Goal: Task Accomplishment & Management: Use online tool/utility

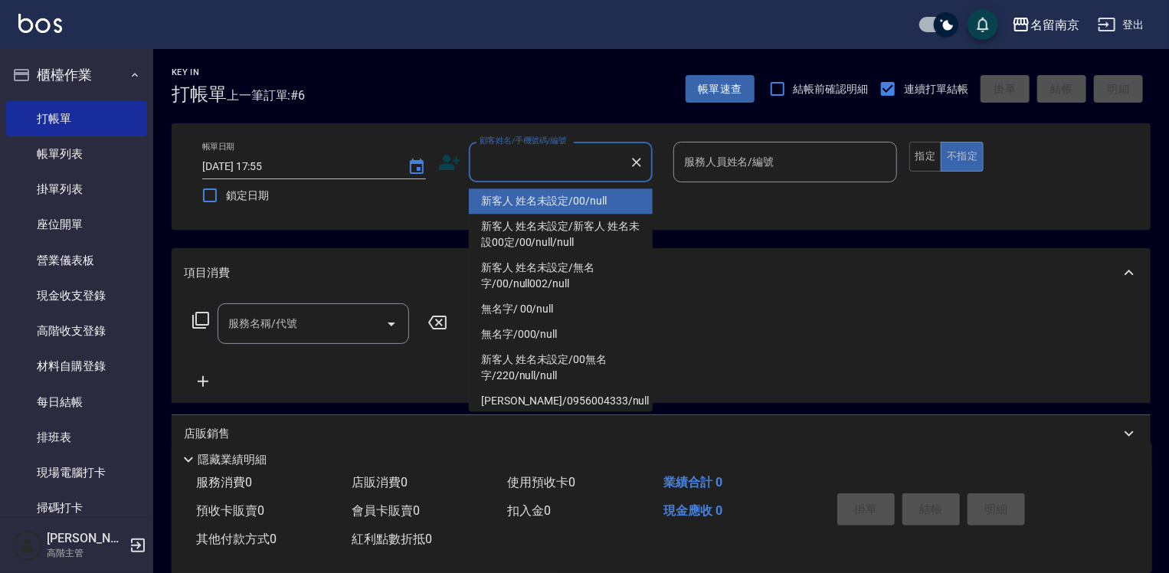
click at [581, 159] on input "顧客姓名/手機號碼/編號" at bounding box center [549, 162] width 147 height 27
type input "新客人 姓名未設定/00/null"
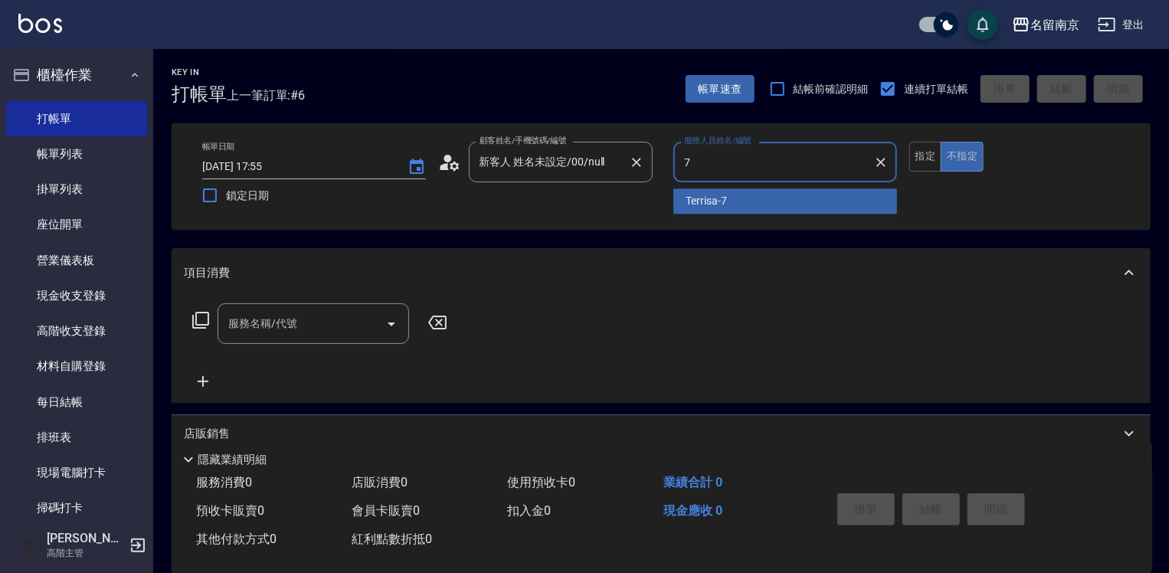
type input "Terrisa-7"
type button "false"
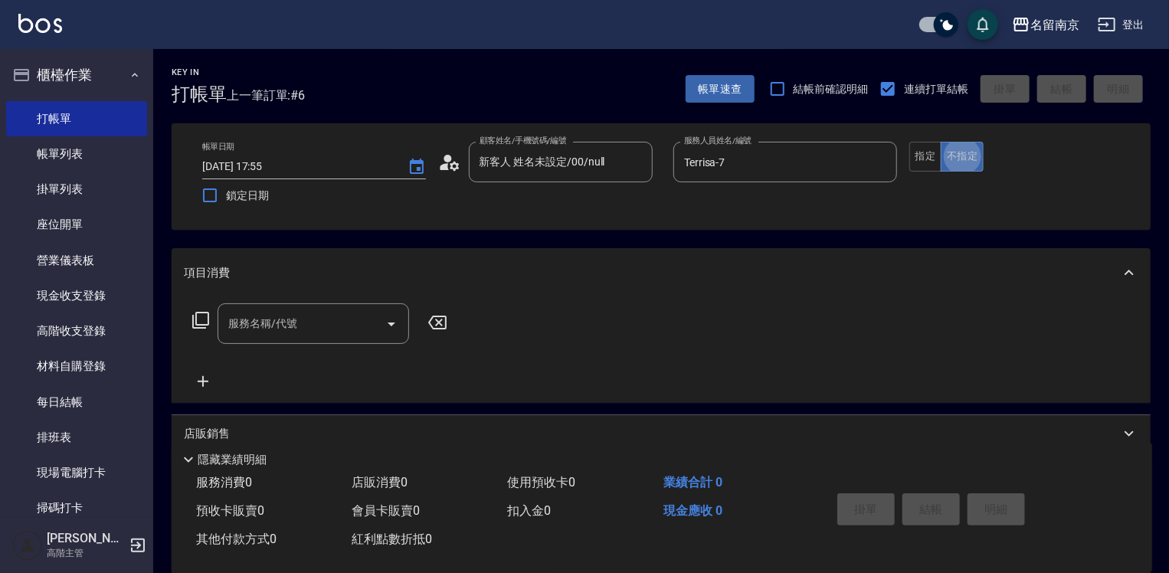
click at [300, 339] on div "服務名稱/代號" at bounding box center [313, 323] width 191 height 41
click at [922, 155] on button "指定" at bounding box center [925, 157] width 33 height 30
click at [347, 315] on input "服務名稱/代號" at bounding box center [301, 323] width 155 height 27
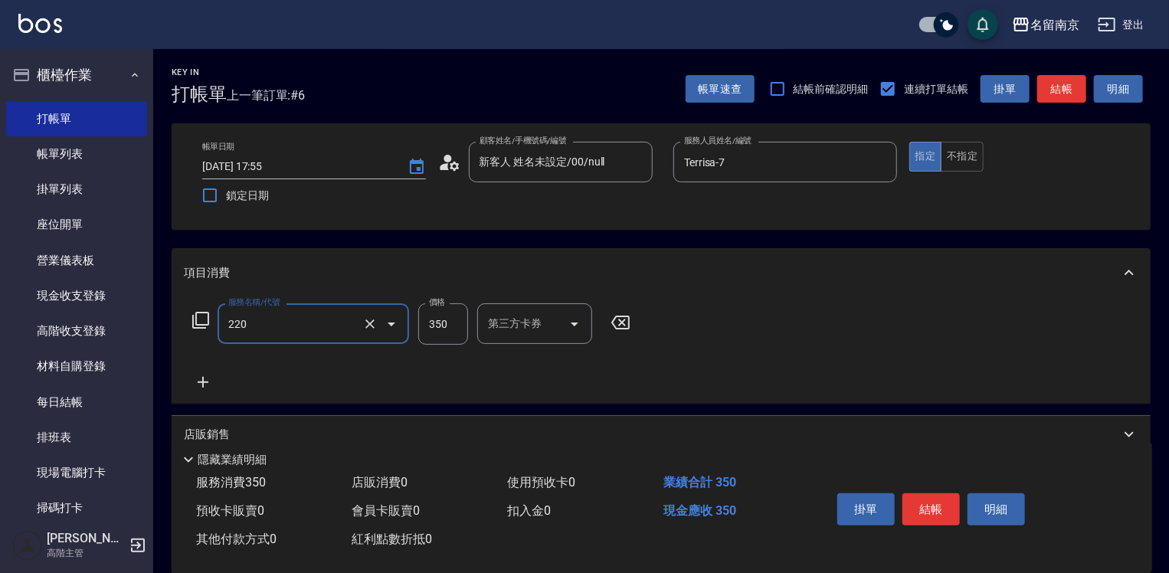
type input "洗髮(220)"
type input "350"
type input "Terrisa-7"
click at [207, 380] on icon at bounding box center [203, 382] width 38 height 18
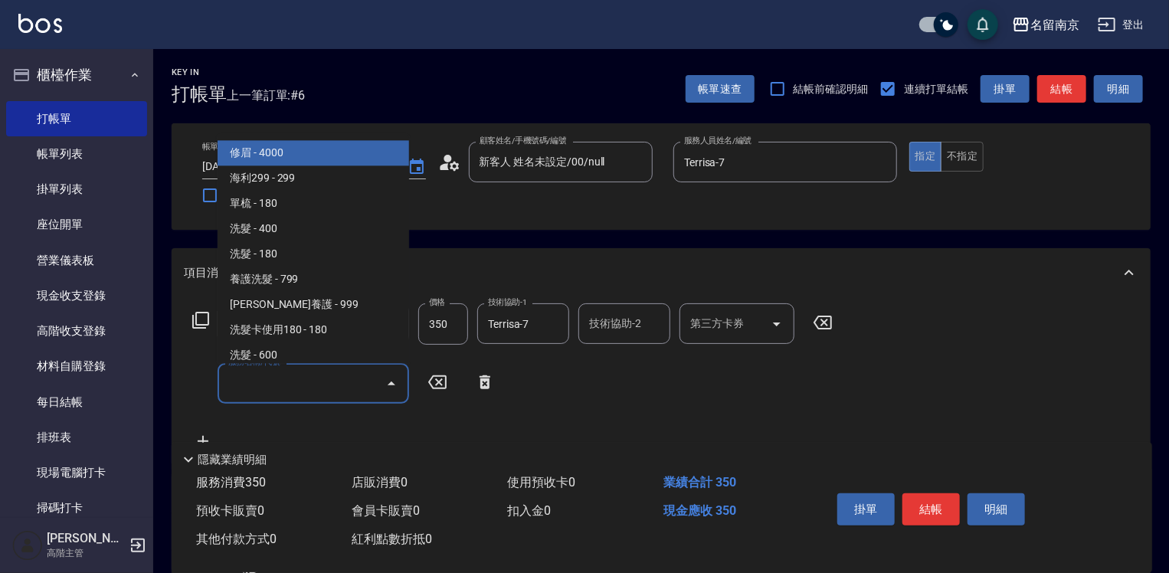
click at [252, 381] on input "服務名稱/代號" at bounding box center [301, 383] width 155 height 27
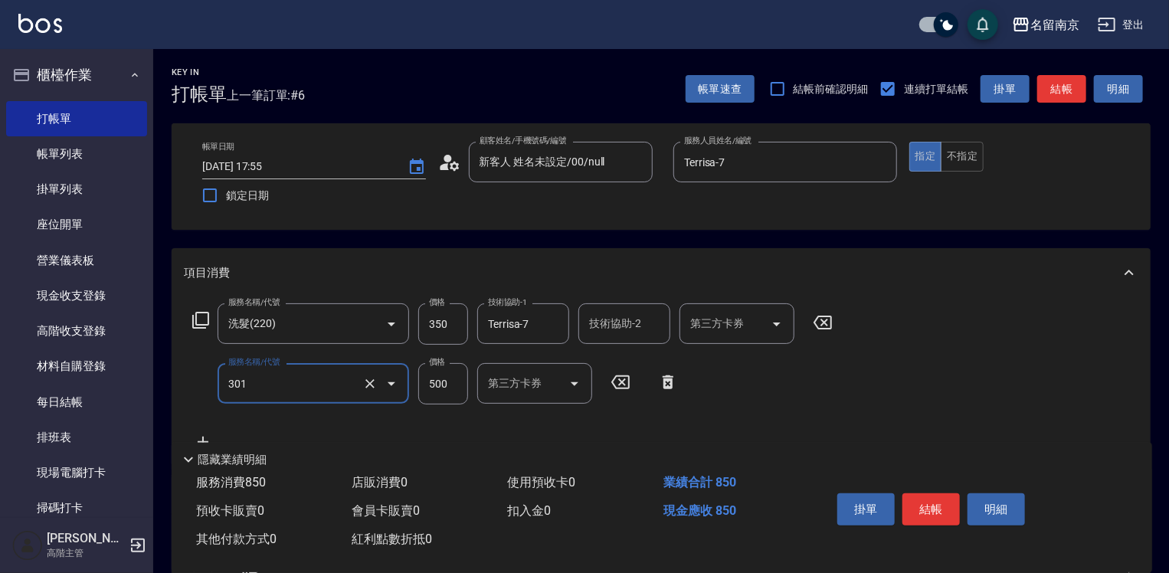
type input "剪髮(301)"
type input "650"
click at [946, 502] on button "結帳" at bounding box center [930, 509] width 57 height 32
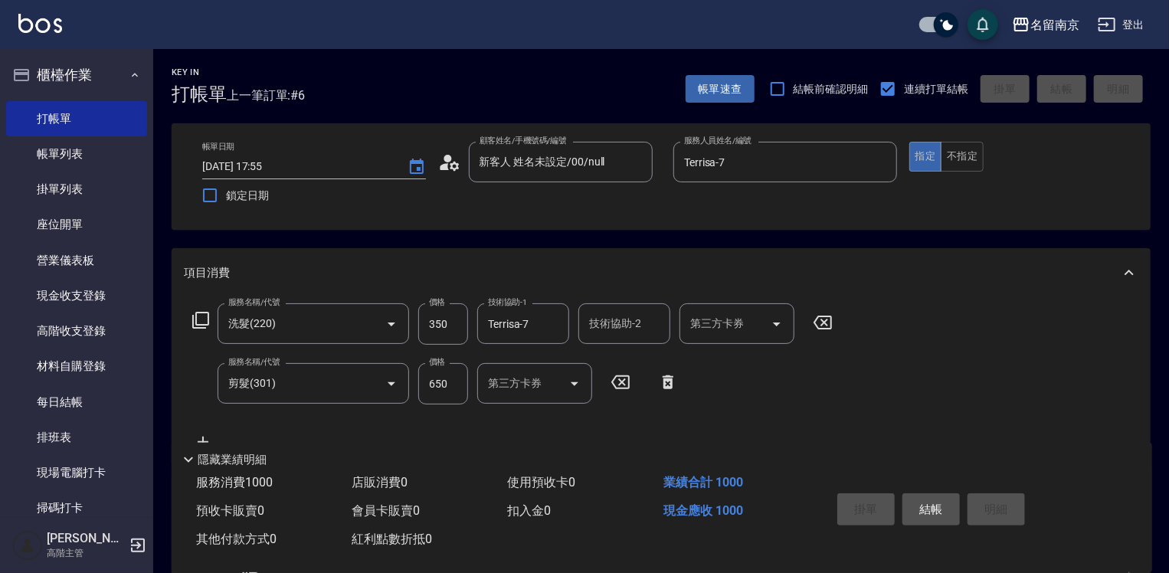
type input "[DATE] 18:58"
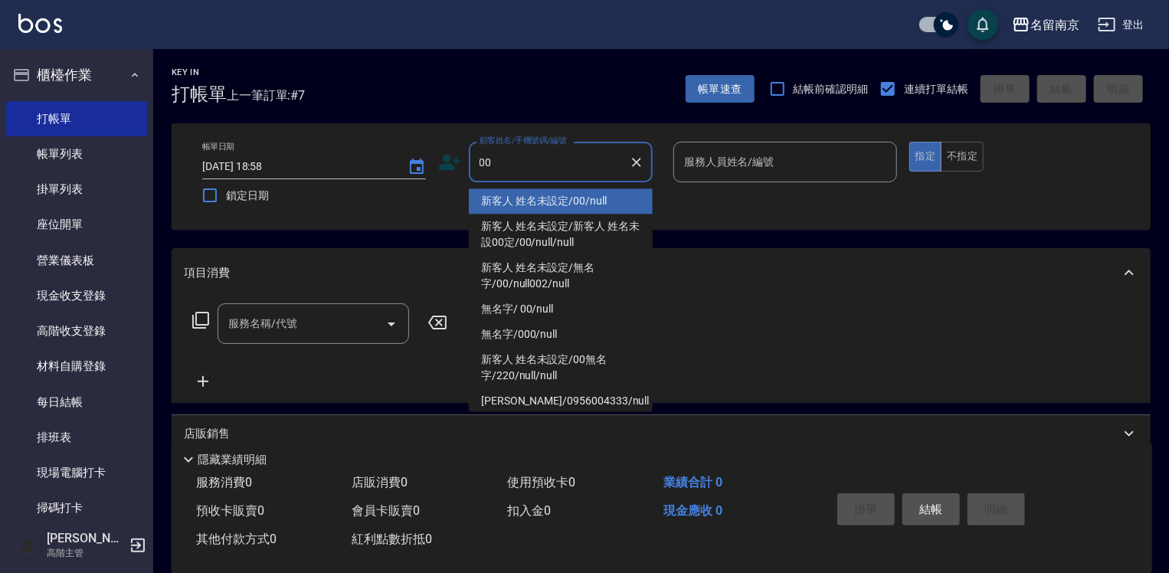
type input "新客人 姓名未設定/00/null"
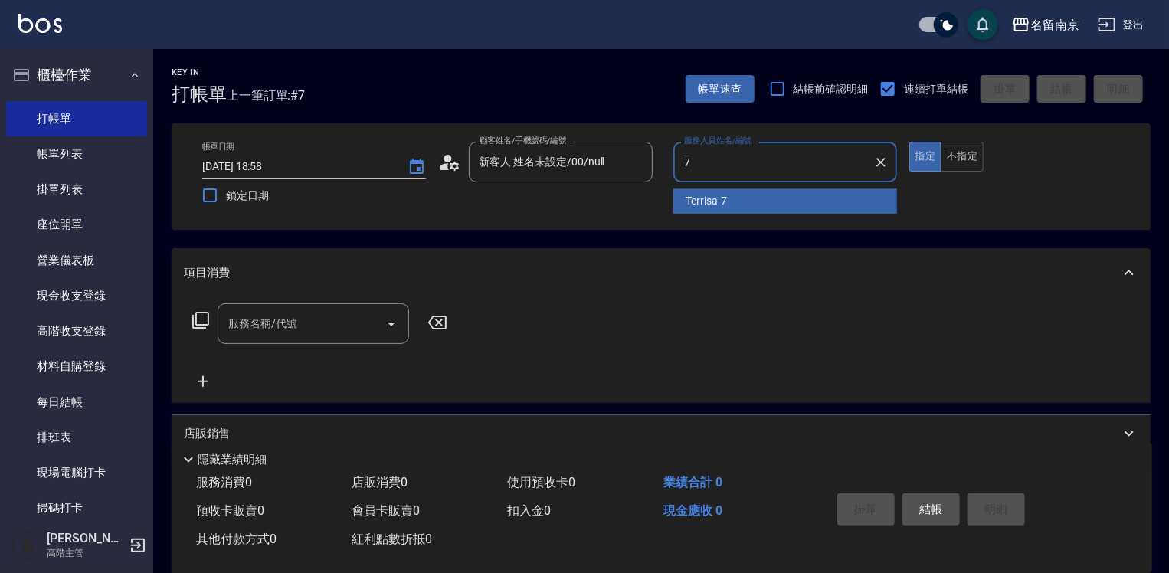
type input "Terrisa-7"
type button "true"
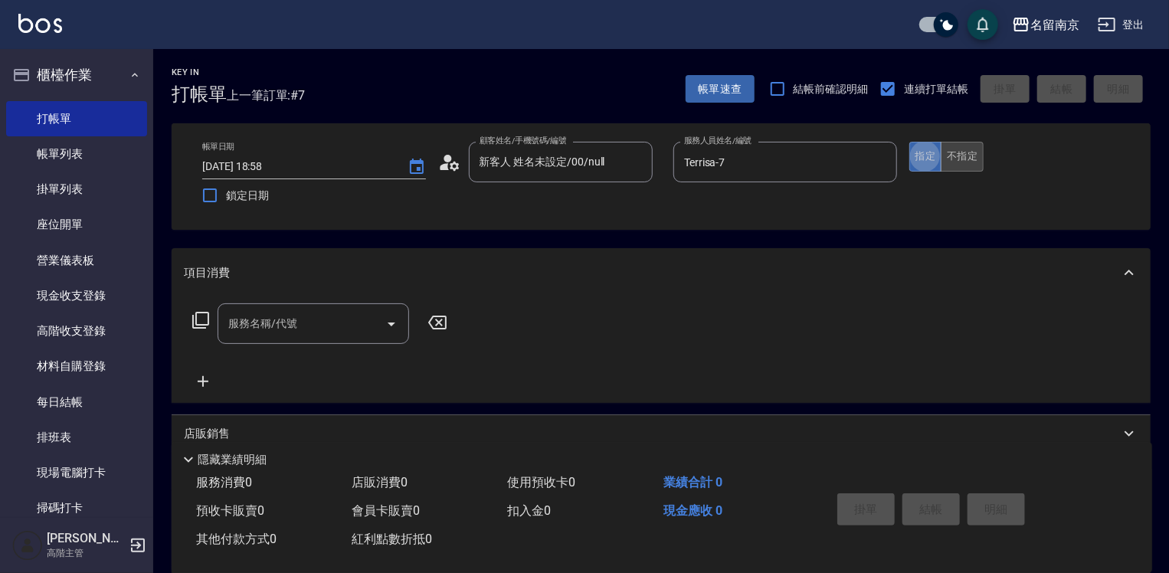
click at [964, 156] on button "不指定" at bounding box center [962, 157] width 43 height 30
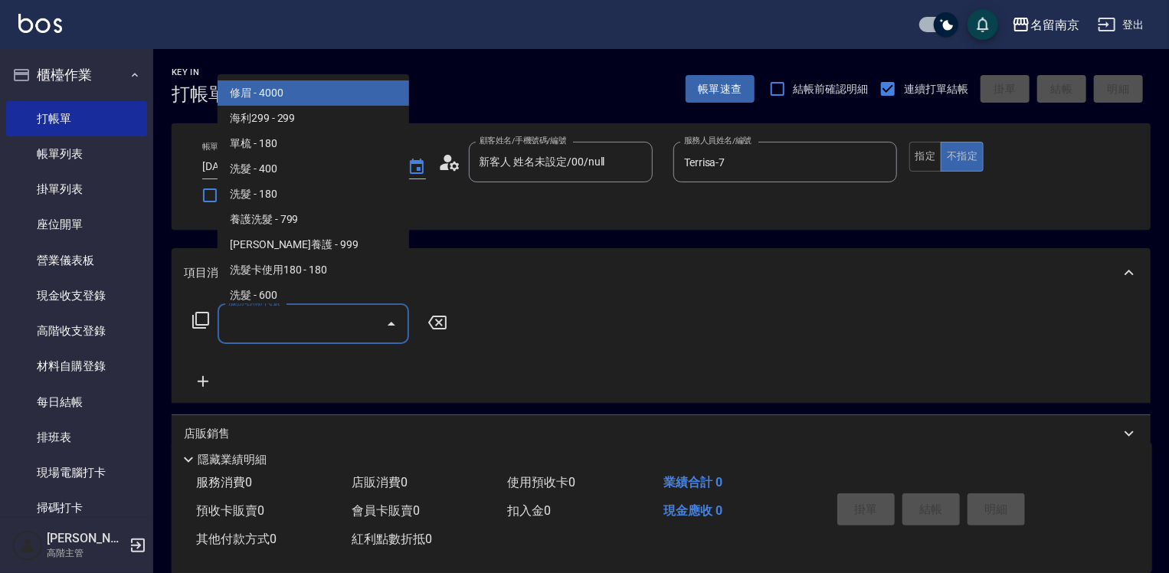
click at [326, 322] on input "服務名稱/代號" at bounding box center [301, 323] width 155 height 27
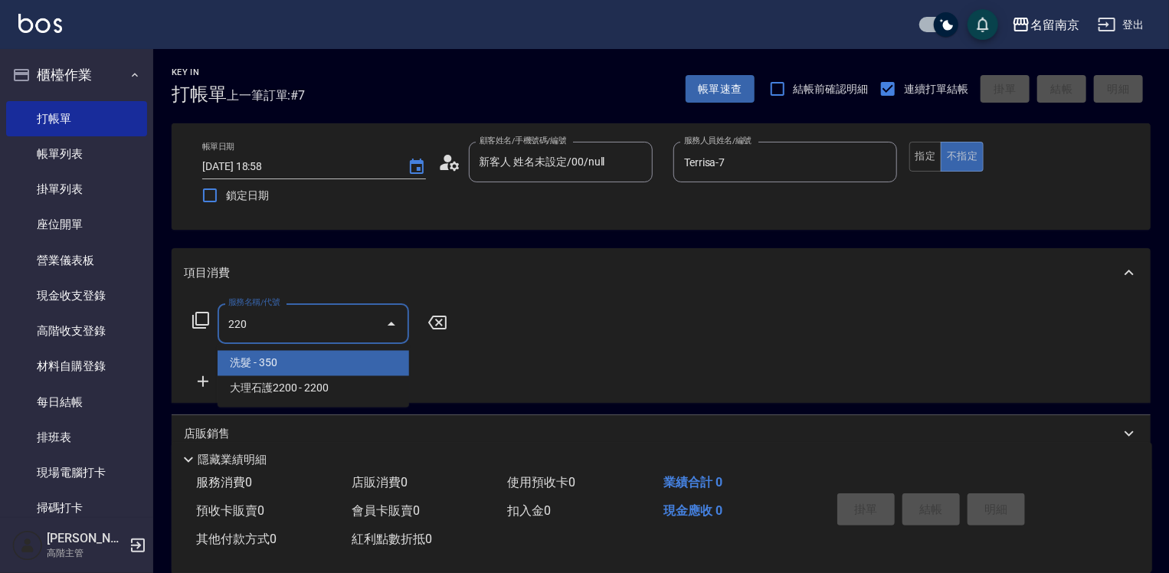
type input "洗髮(220)"
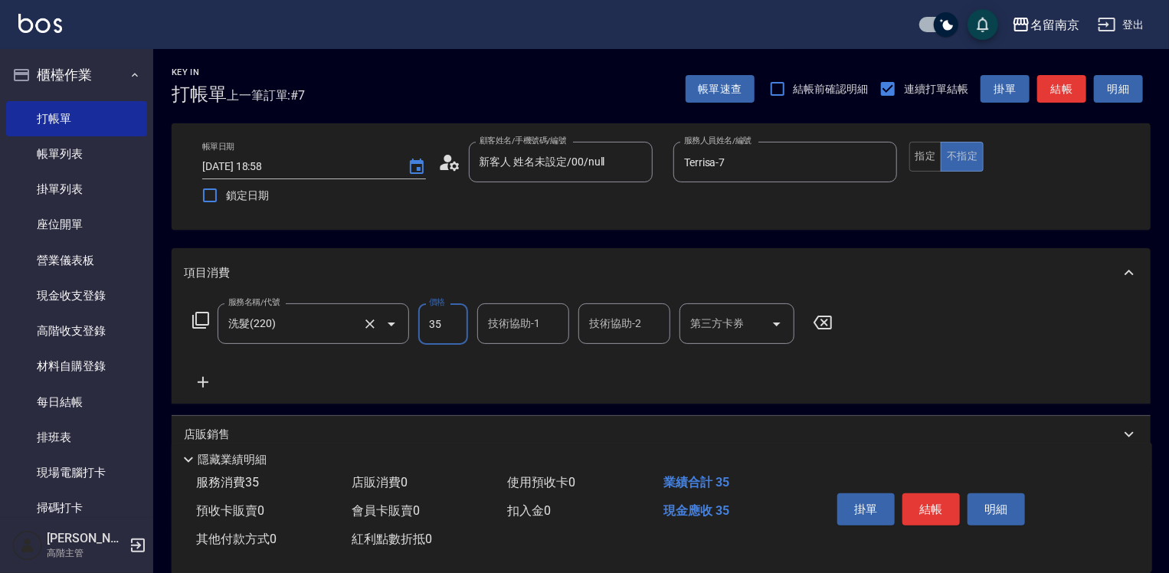
type input "350"
type input "Terrisa-7"
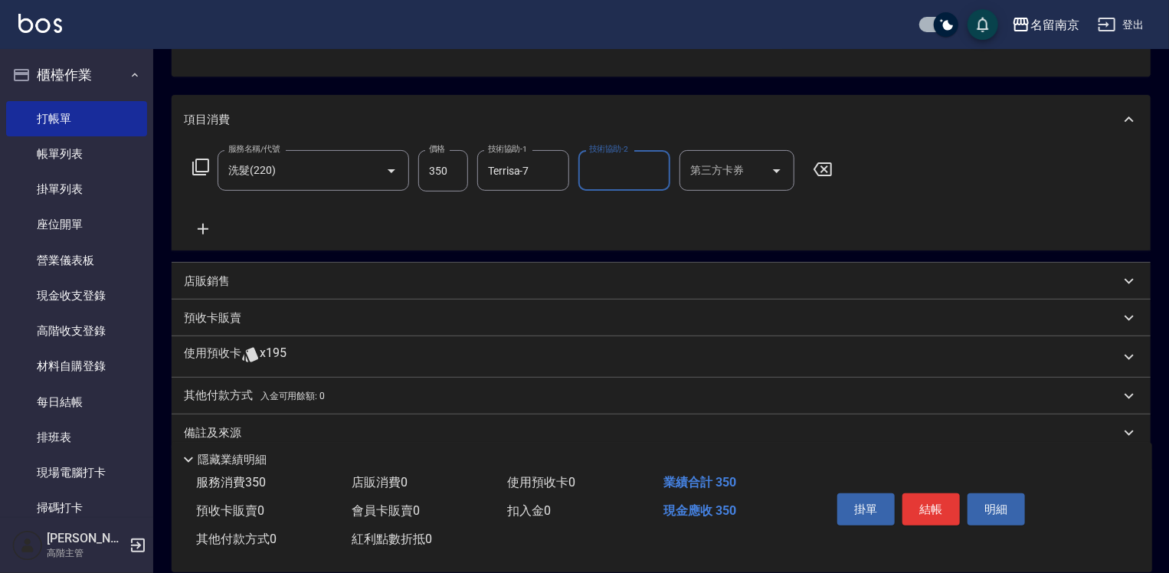
click at [215, 285] on p "店販銷售" at bounding box center [207, 281] width 46 height 16
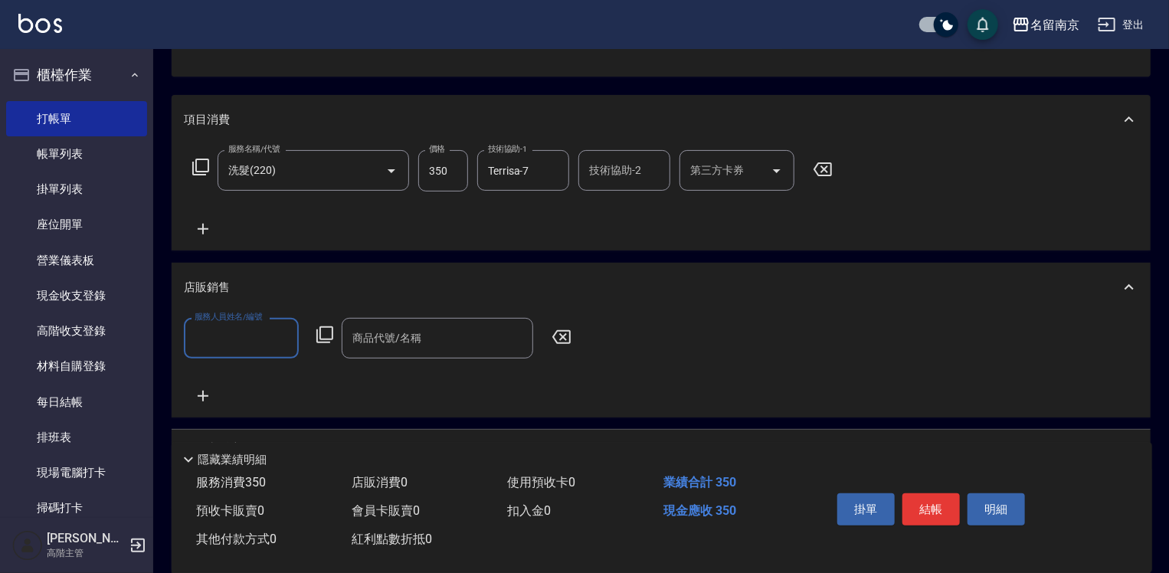
scroll to position [0, 0]
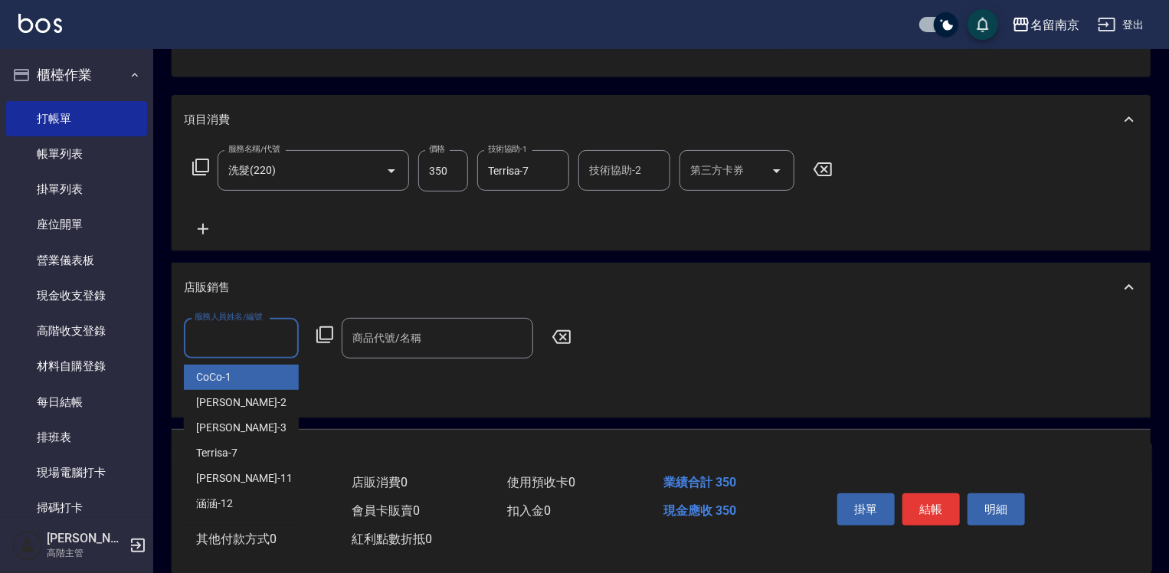
click at [210, 342] on input "服務人員姓名/編號" at bounding box center [241, 338] width 101 height 27
type input "Terrisa-7"
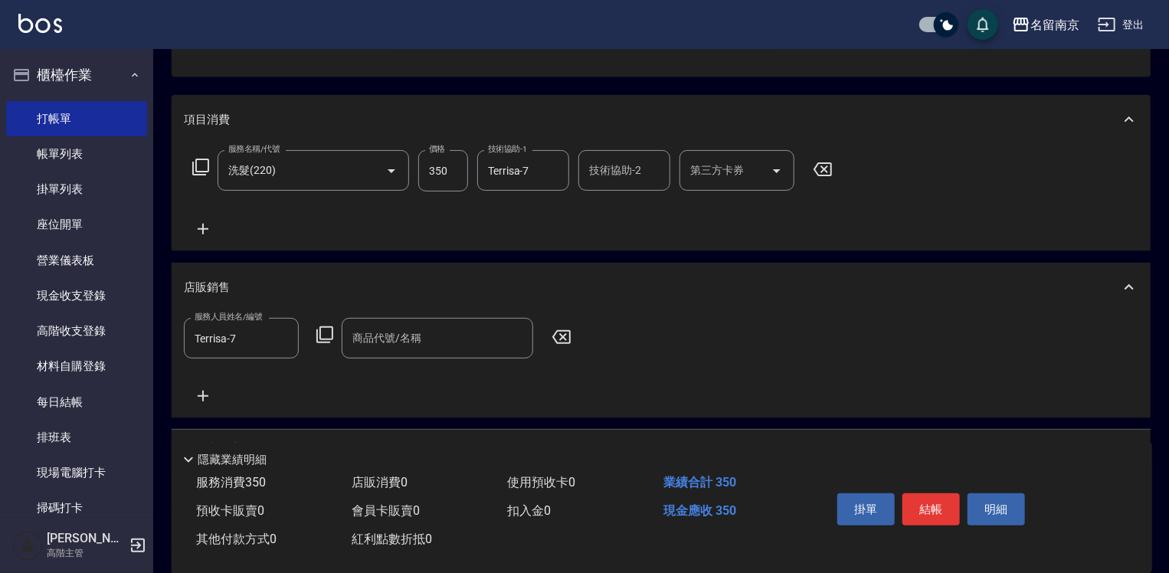
click at [322, 335] on icon at bounding box center [325, 335] width 18 height 18
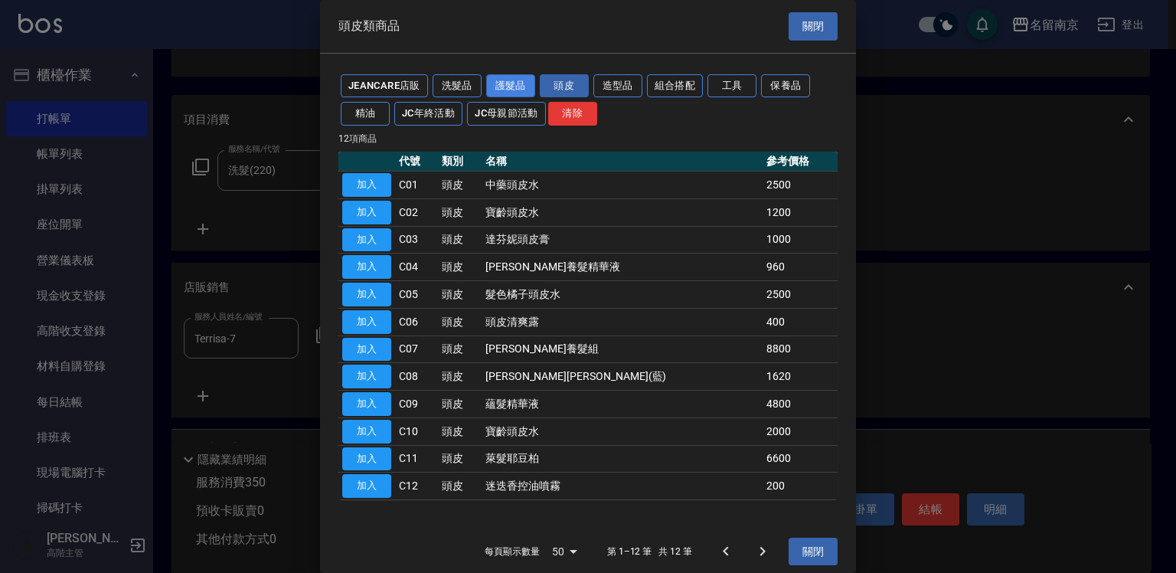
click at [500, 87] on button "護髮品" at bounding box center [510, 86] width 49 height 24
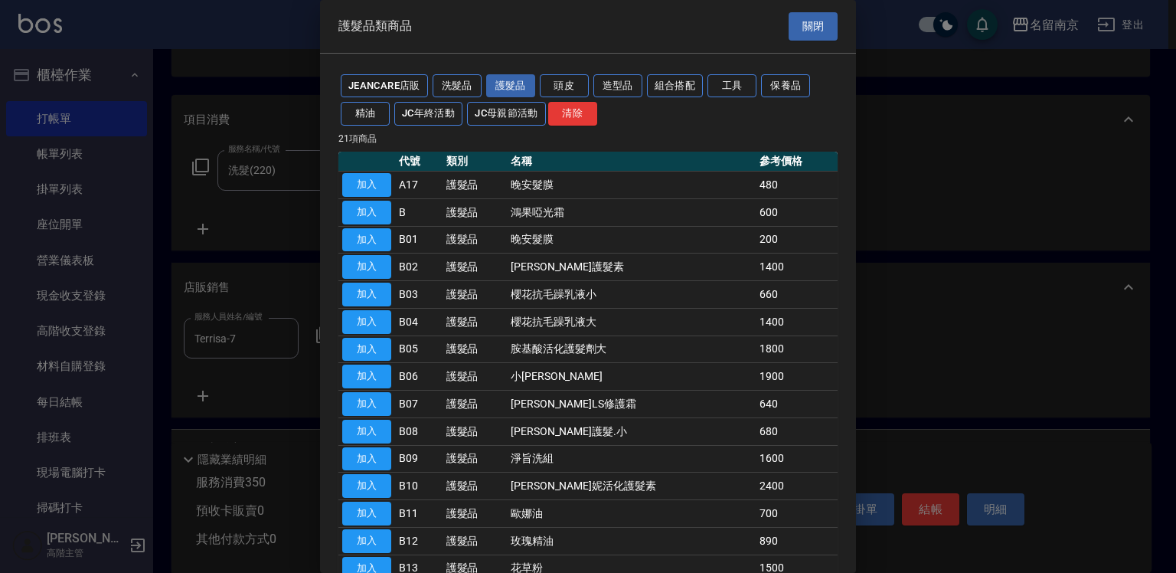
drag, startPoint x: 350, startPoint y: 239, endPoint x: 582, endPoint y: 245, distance: 232.2
click at [365, 239] on button "加入" at bounding box center [366, 240] width 49 height 24
type input "晚安髮膜"
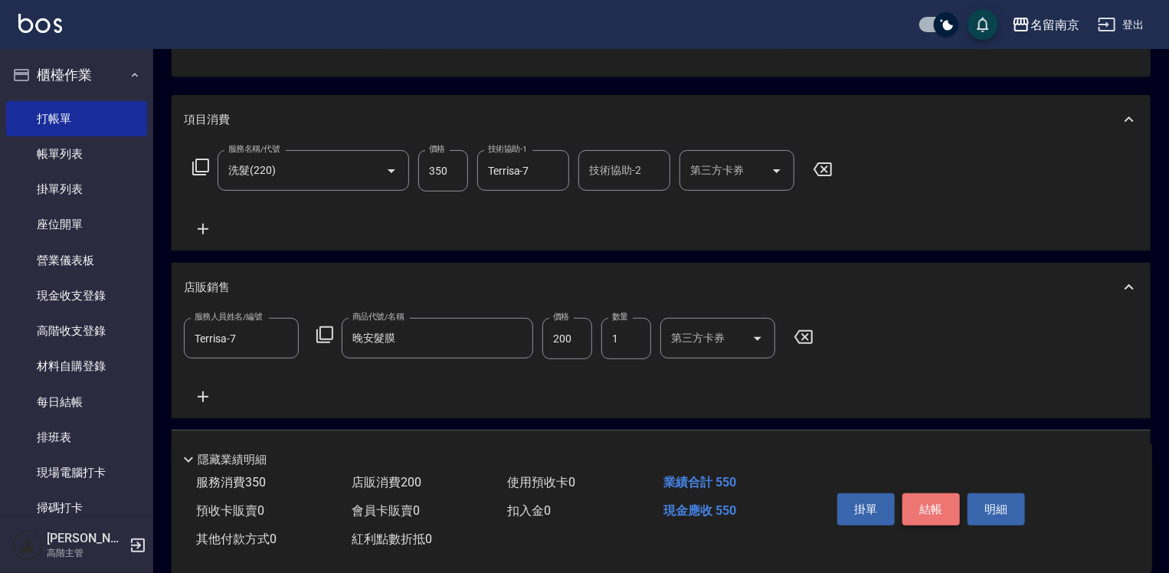
click at [921, 506] on button "結帳" at bounding box center [930, 509] width 57 height 32
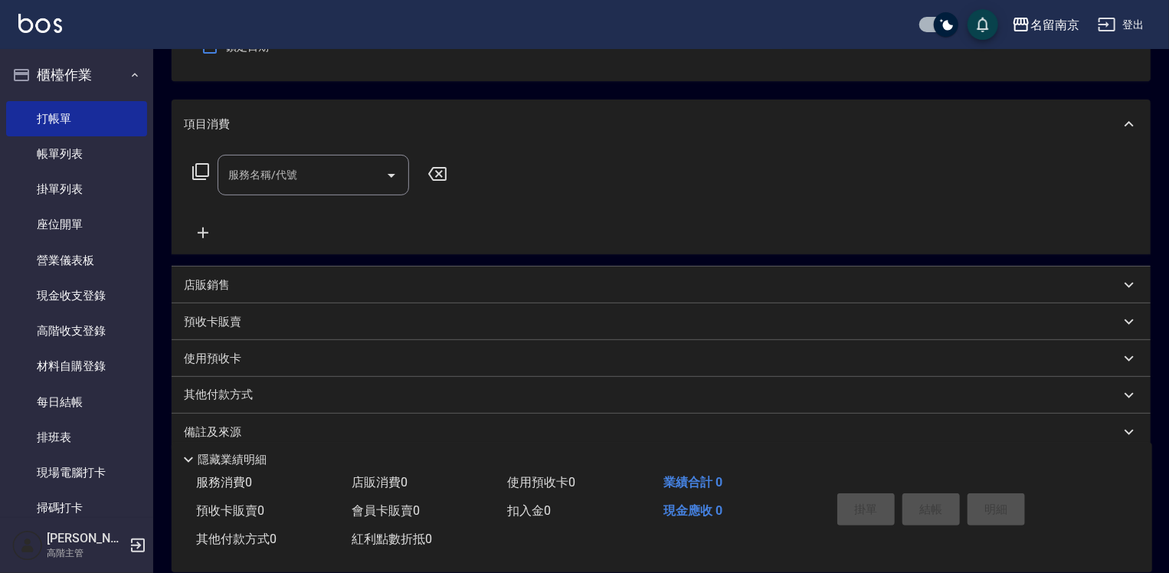
scroll to position [306, 0]
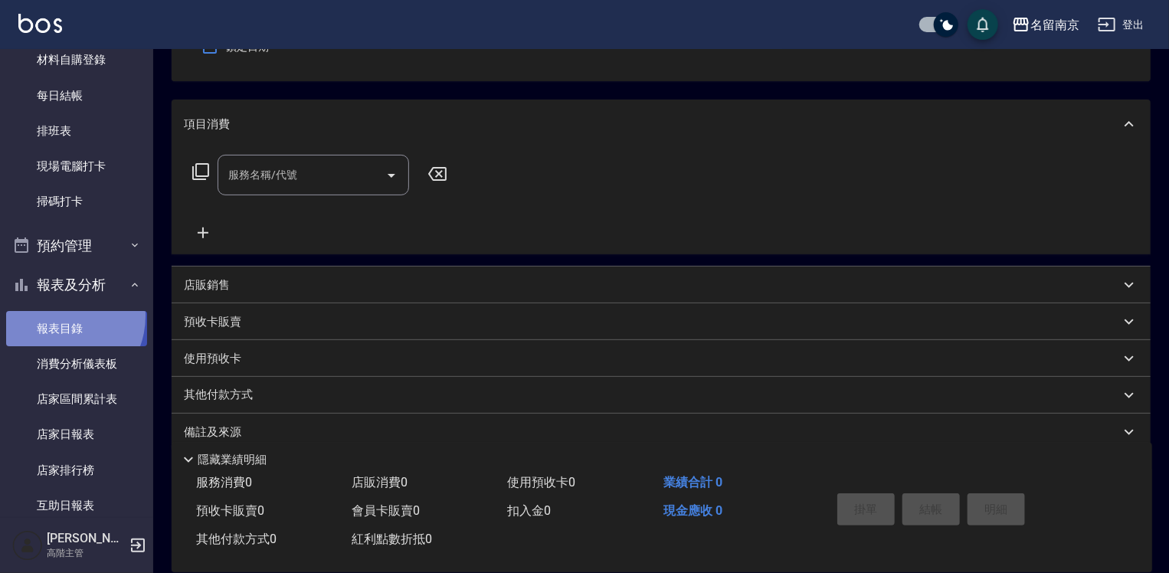
click at [58, 316] on link "報表目錄" at bounding box center [76, 328] width 141 height 35
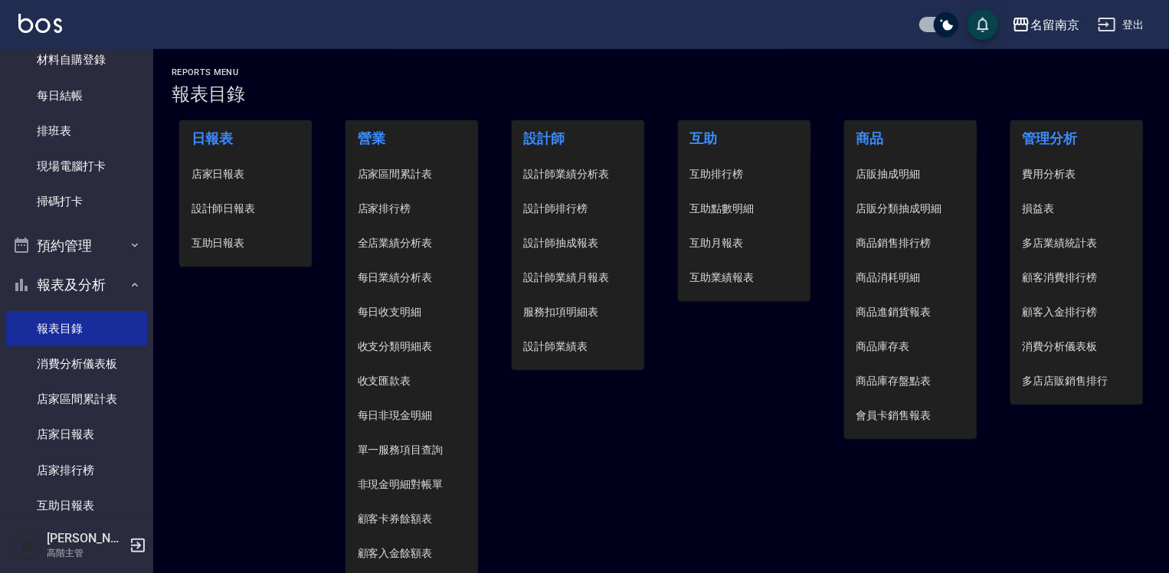
click at [234, 211] on span "設計師日報表" at bounding box center [245, 209] width 109 height 16
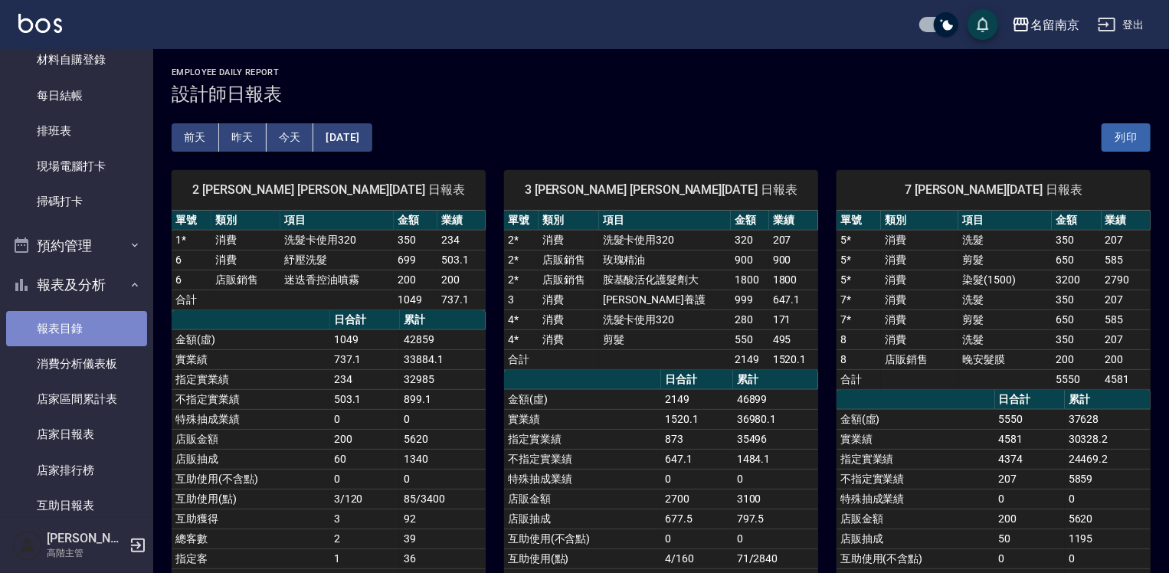
click at [90, 331] on link "報表目錄" at bounding box center [76, 328] width 141 height 35
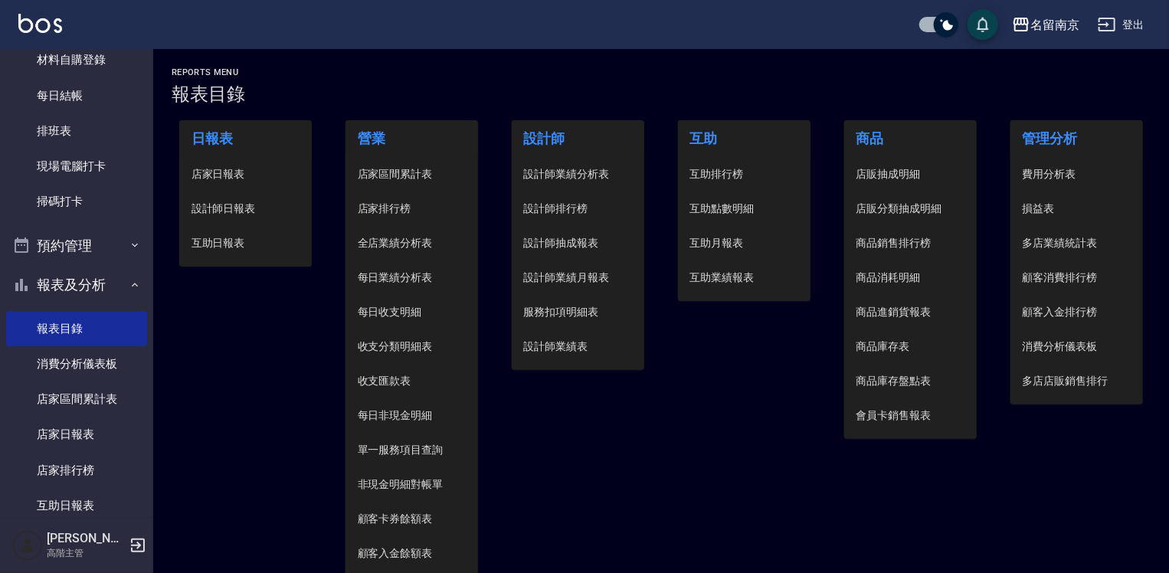
click at [254, 177] on span "店家日報表" at bounding box center [245, 174] width 109 height 16
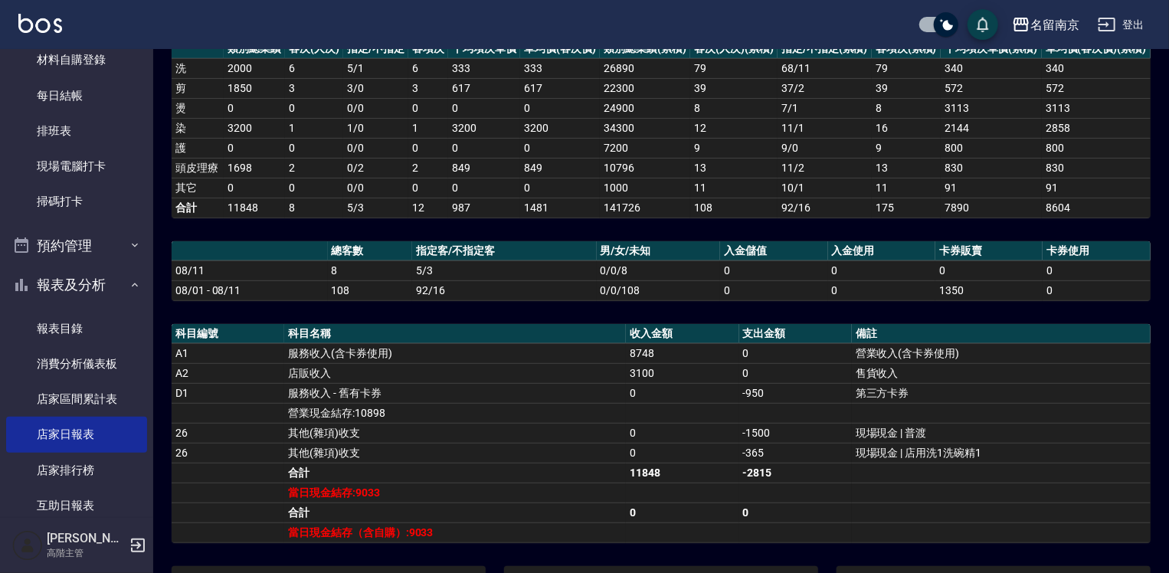
scroll to position [383, 0]
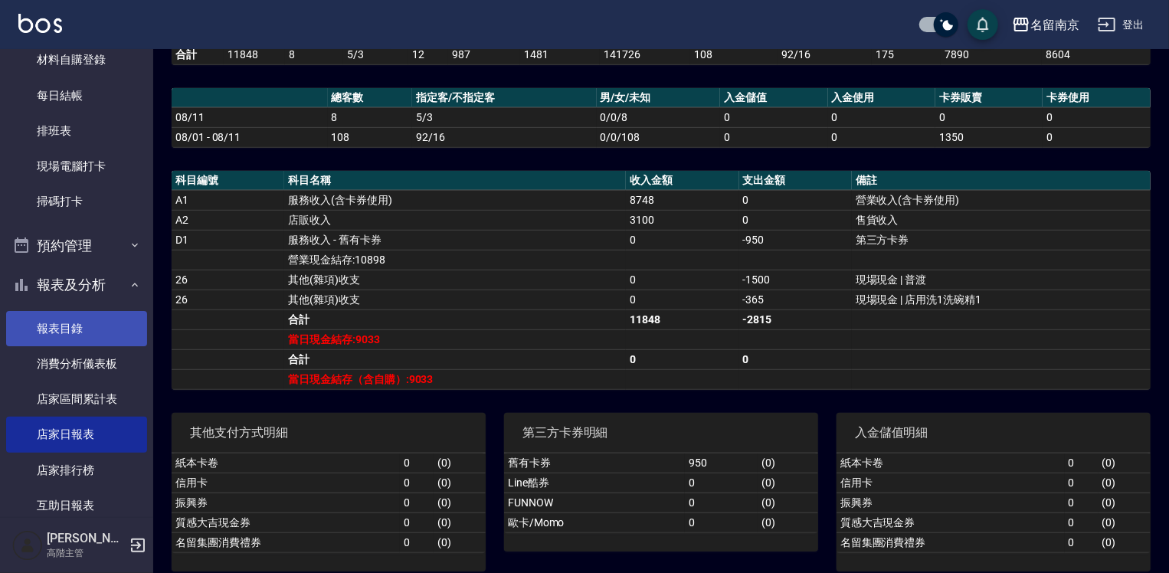
click at [34, 321] on link "報表目錄" at bounding box center [76, 328] width 141 height 35
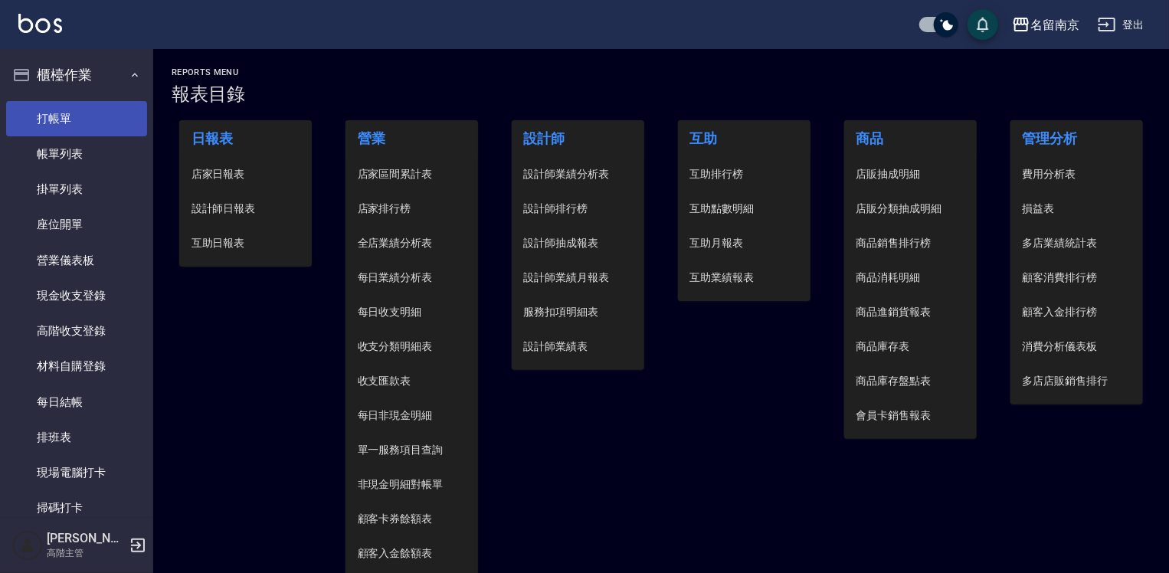
click at [106, 119] on link "打帳單" at bounding box center [76, 118] width 141 height 35
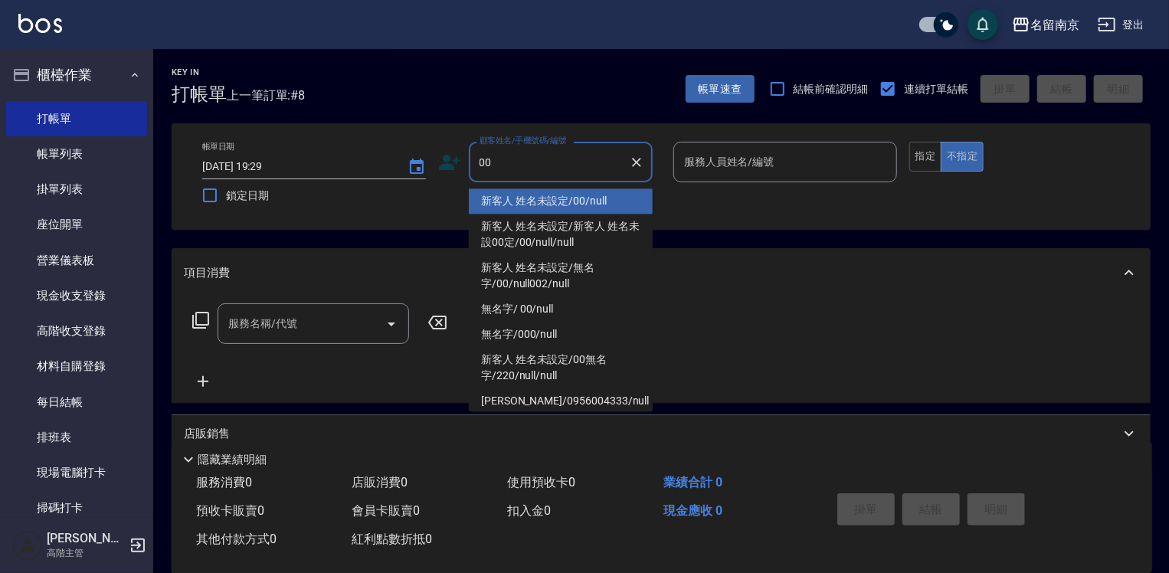
type input "新客人 姓名未設定/00/null"
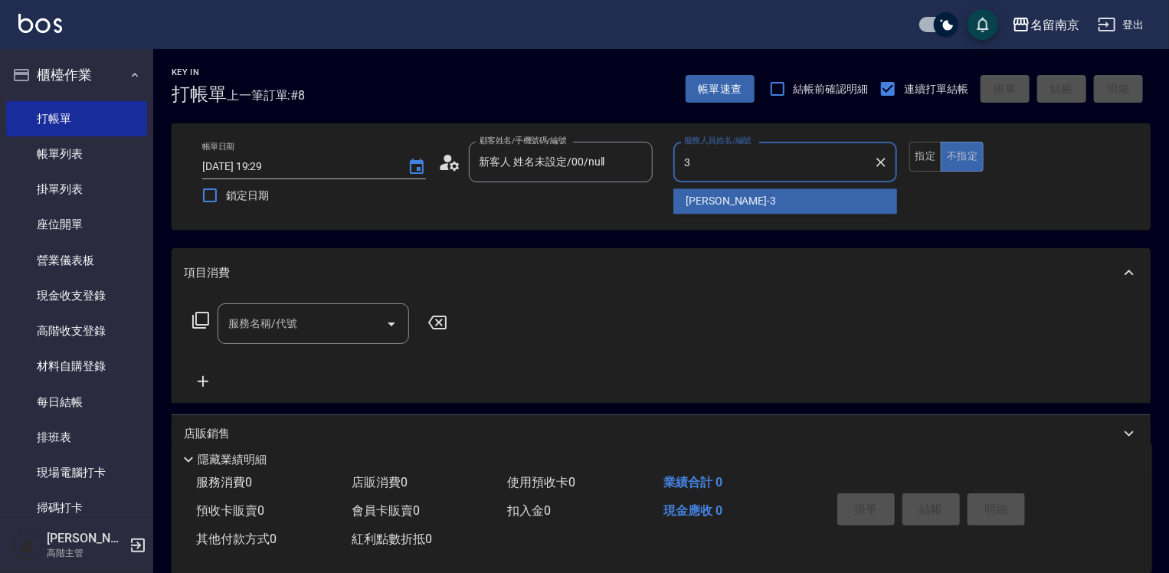
type input "[PERSON_NAME]-3"
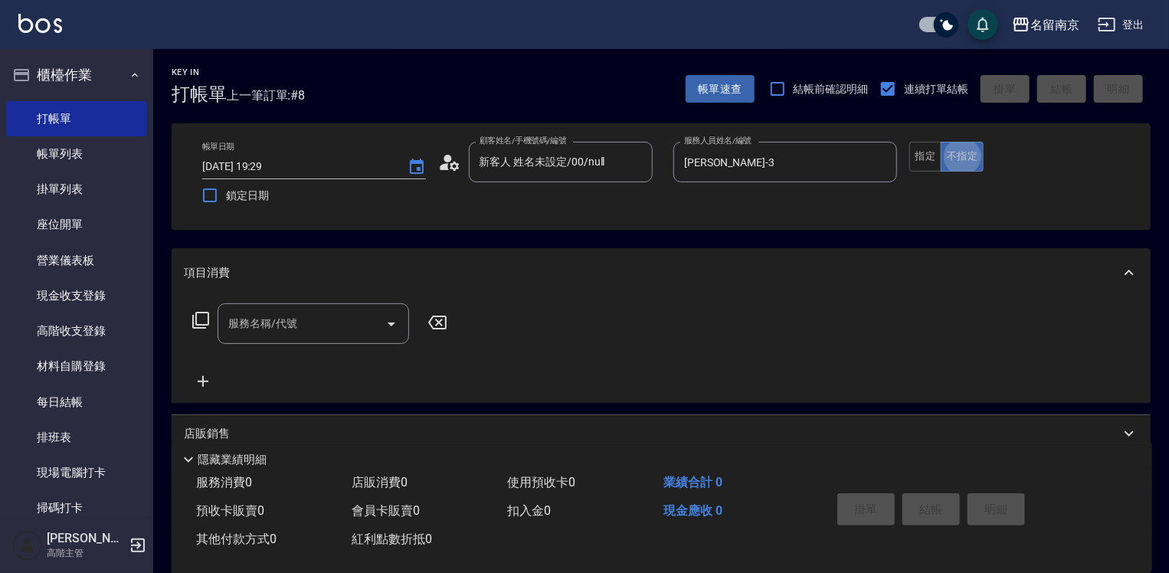
type button "false"
click at [920, 157] on button "指定" at bounding box center [925, 157] width 33 height 30
click at [303, 323] on input "服務名稱/代號" at bounding box center [301, 323] width 155 height 27
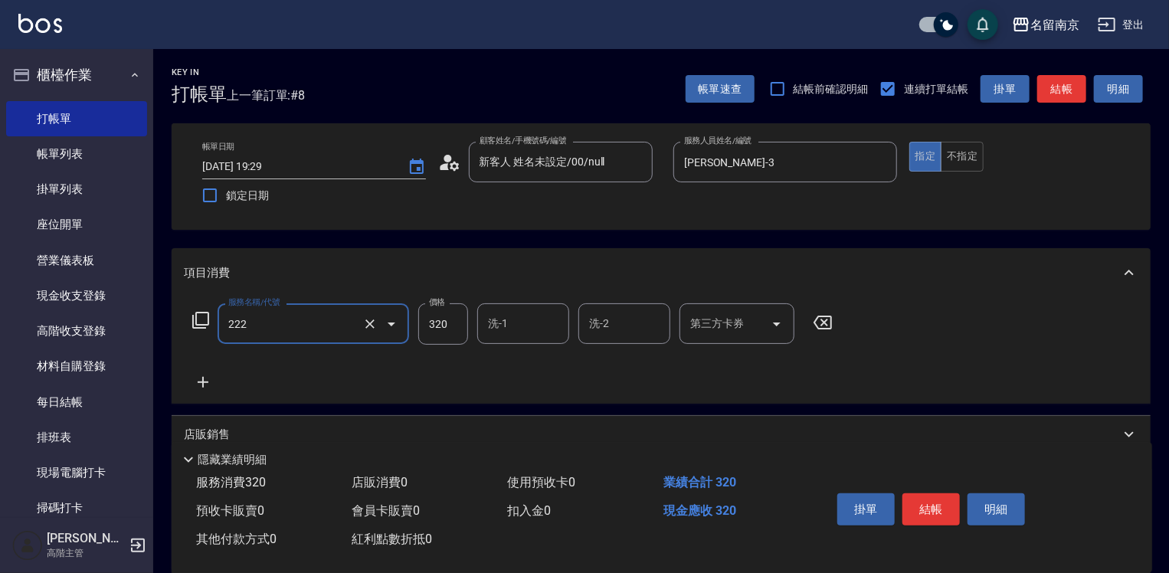
type input "洗髮卡使用320(222)"
type input "[PERSON_NAME]-3"
drag, startPoint x: 708, startPoint y: 319, endPoint x: 721, endPoint y: 340, distance: 24.9
click at [708, 321] on input "第三方卡券" at bounding box center [725, 323] width 78 height 27
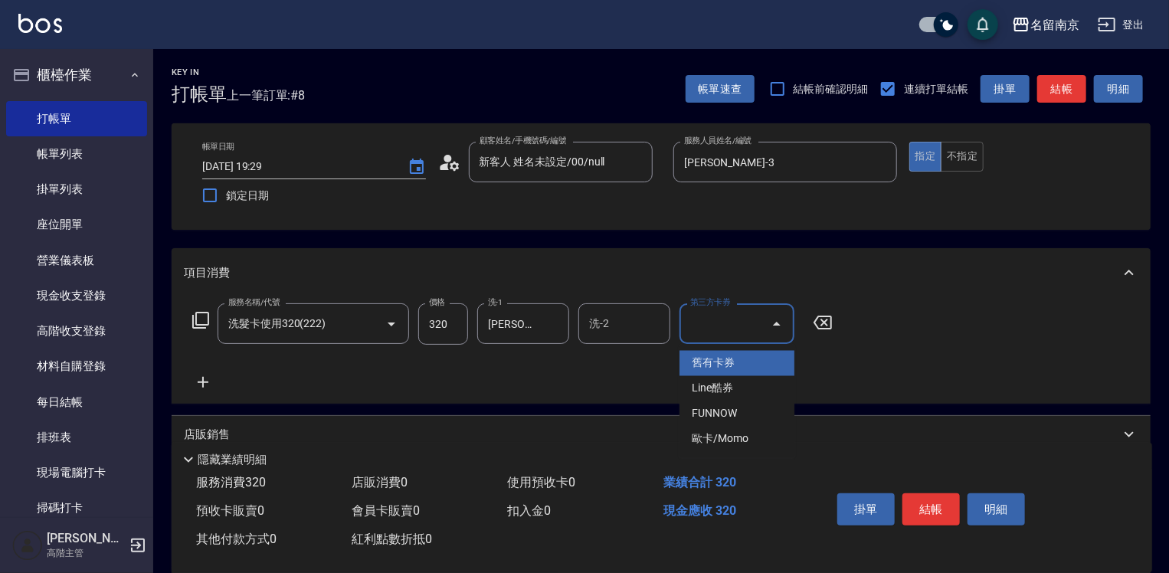
click at [726, 358] on span "舊有卡券" at bounding box center [736, 363] width 115 height 25
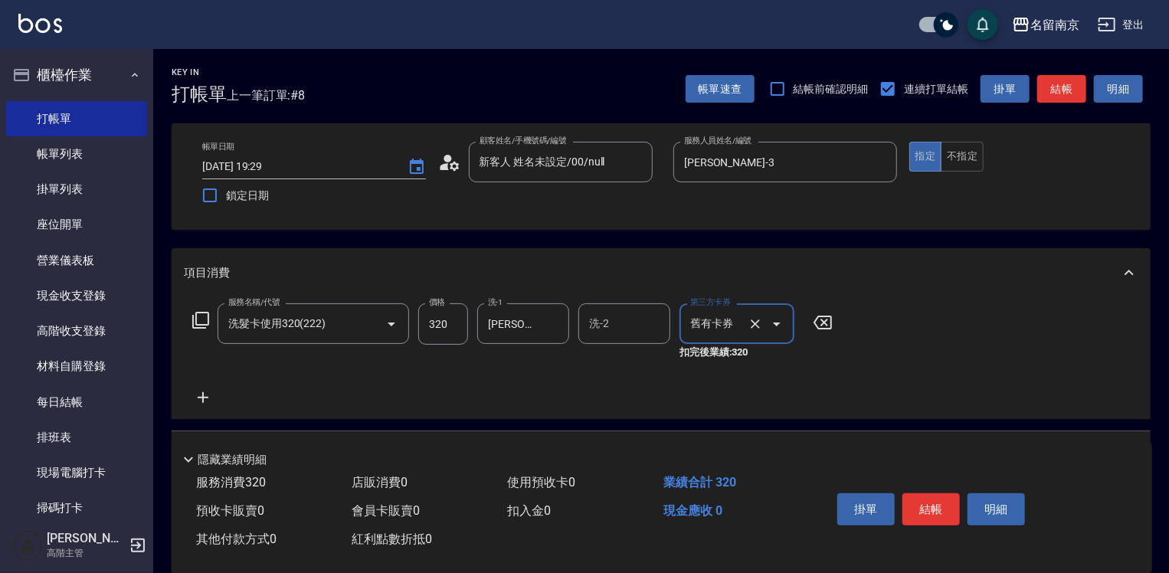
type input "舊有卡券"
click at [201, 395] on icon at bounding box center [203, 397] width 38 height 18
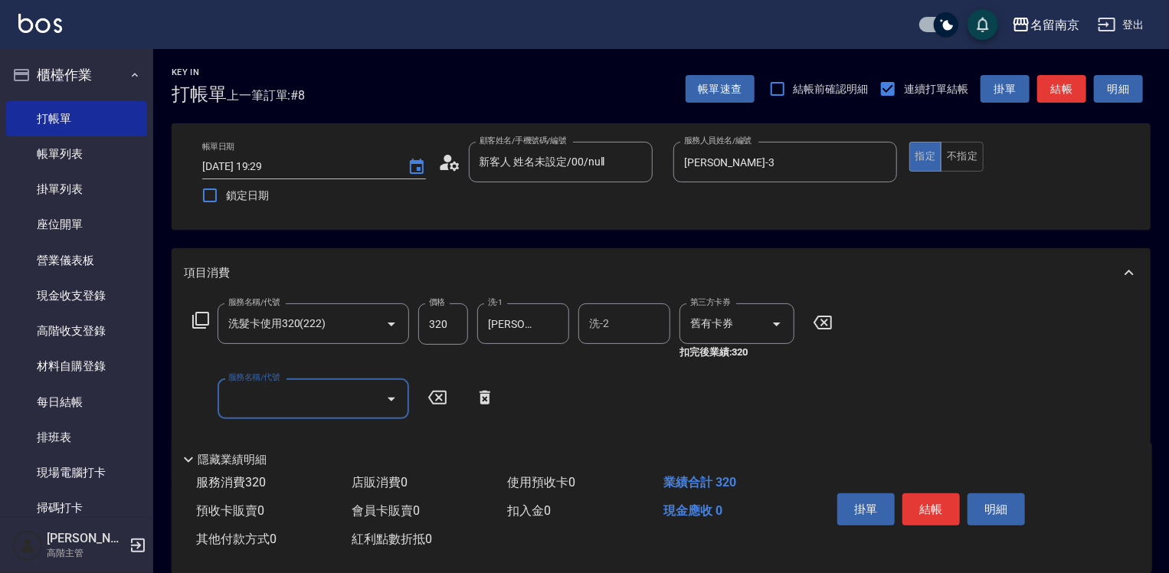
click at [220, 400] on div "服務名稱/代號" at bounding box center [313, 398] width 191 height 41
type input "剪髮(301)"
type input "550"
click at [947, 510] on button "結帳" at bounding box center [930, 509] width 57 height 32
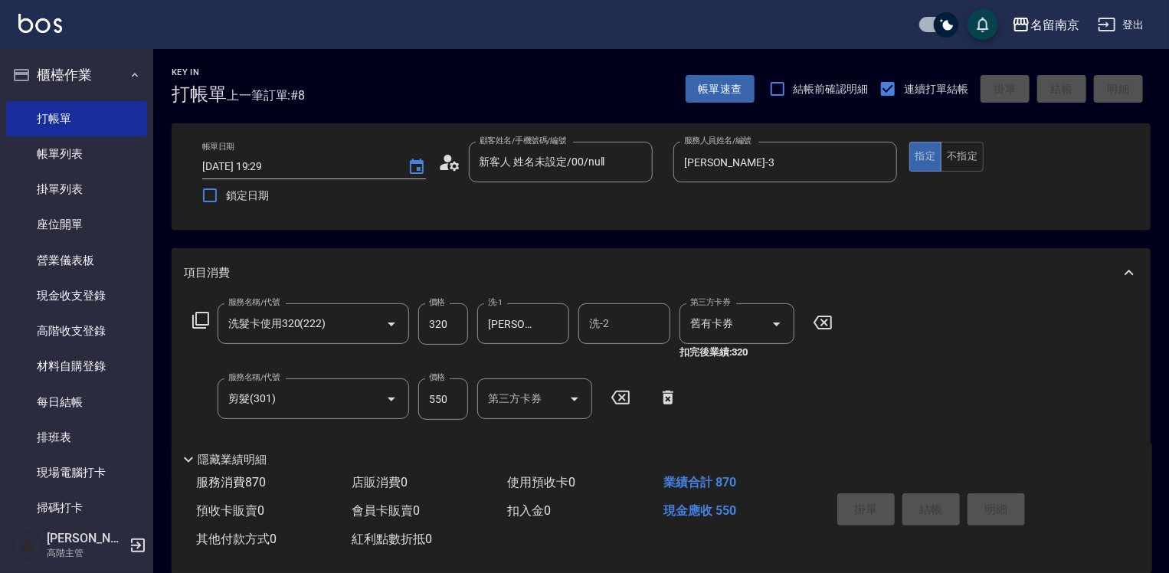
type input "[DATE] 19:31"
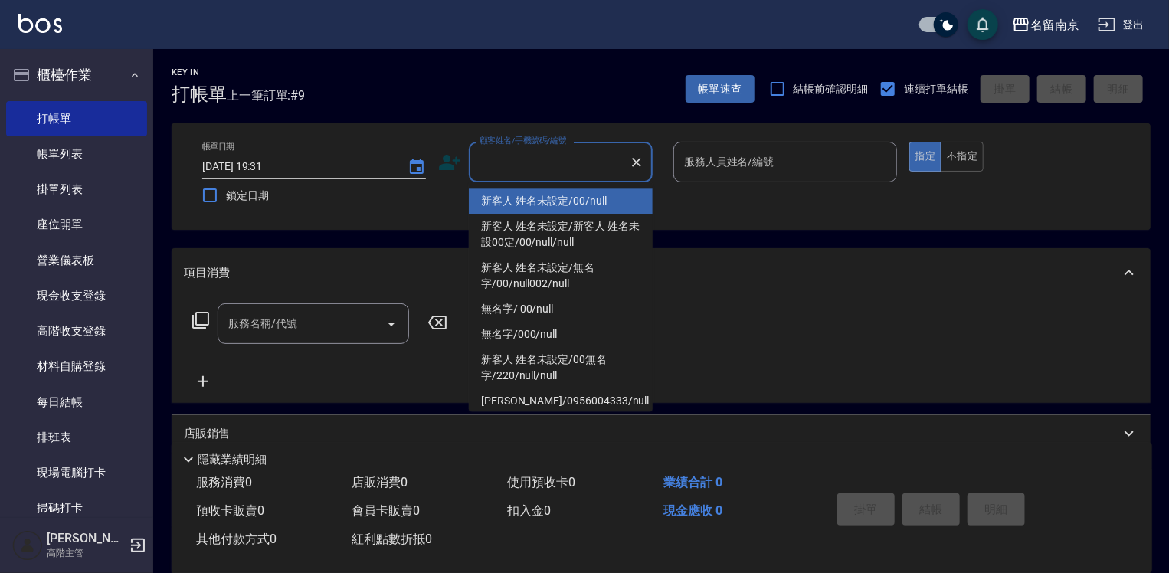
click at [561, 167] on input "顧客姓名/手機號碼/編號" at bounding box center [549, 162] width 147 height 27
type input "新客人 姓名未設定/00/null"
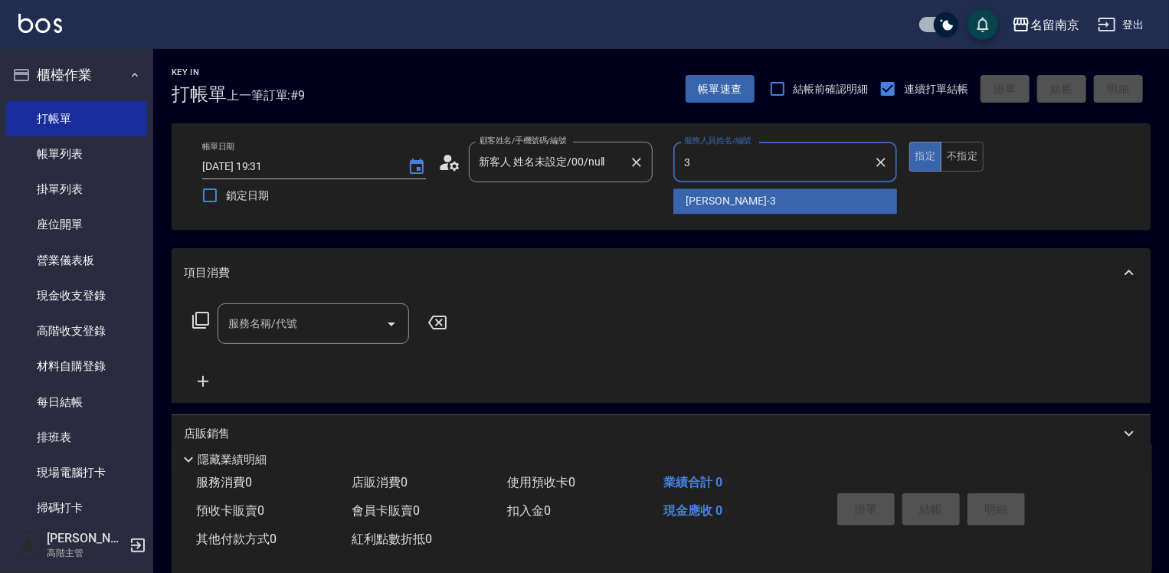
type input "[PERSON_NAME]-3"
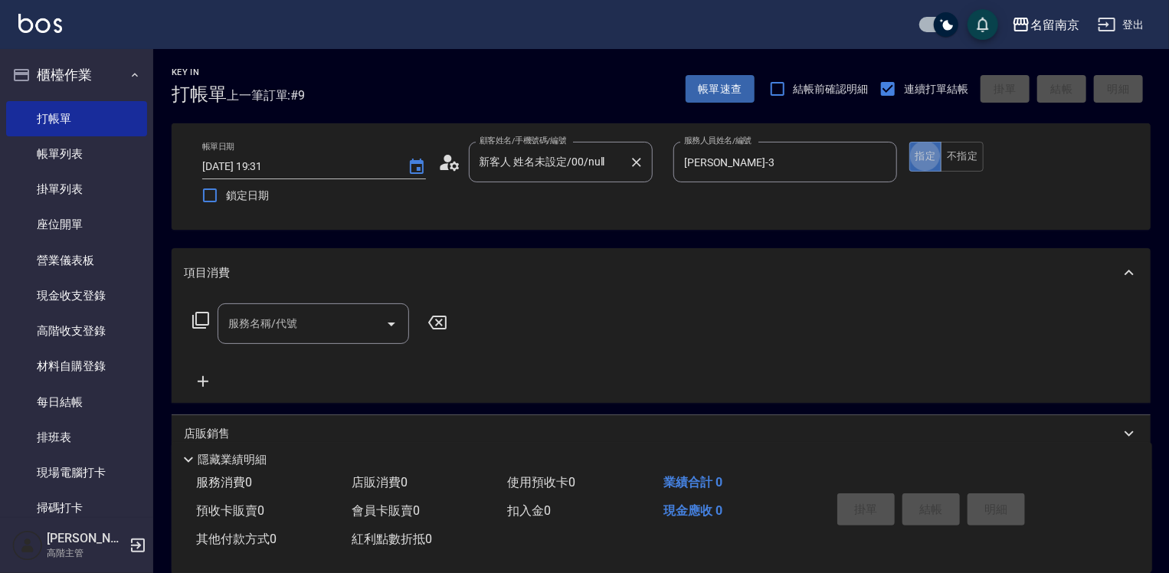
type button "true"
click at [322, 323] on input "服務名稱/代號" at bounding box center [301, 323] width 155 height 27
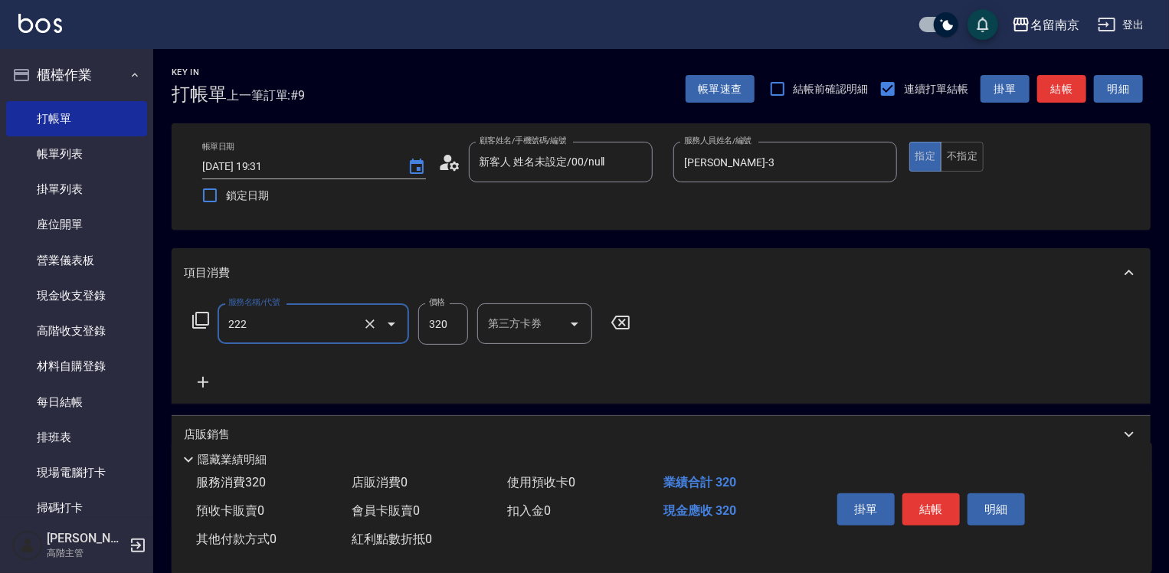
type input "洗髮卡使用320(222)"
type input "320"
type input "[PERSON_NAME]-3"
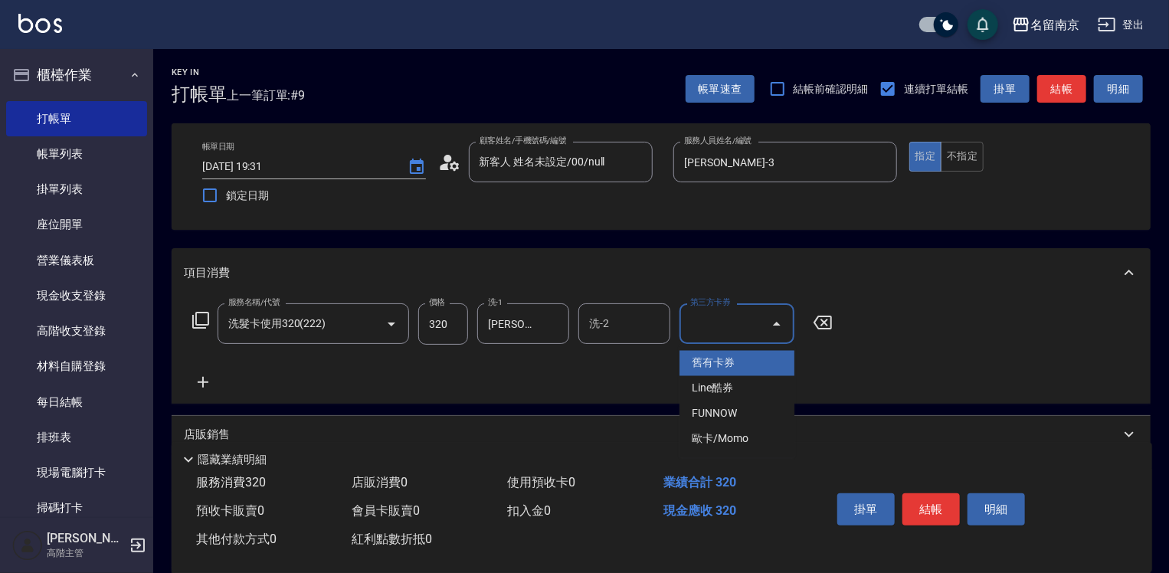
click at [712, 326] on input "第三方卡券" at bounding box center [725, 323] width 78 height 27
click at [707, 353] on span "舊有卡券" at bounding box center [736, 363] width 115 height 25
type input "舊有卡券"
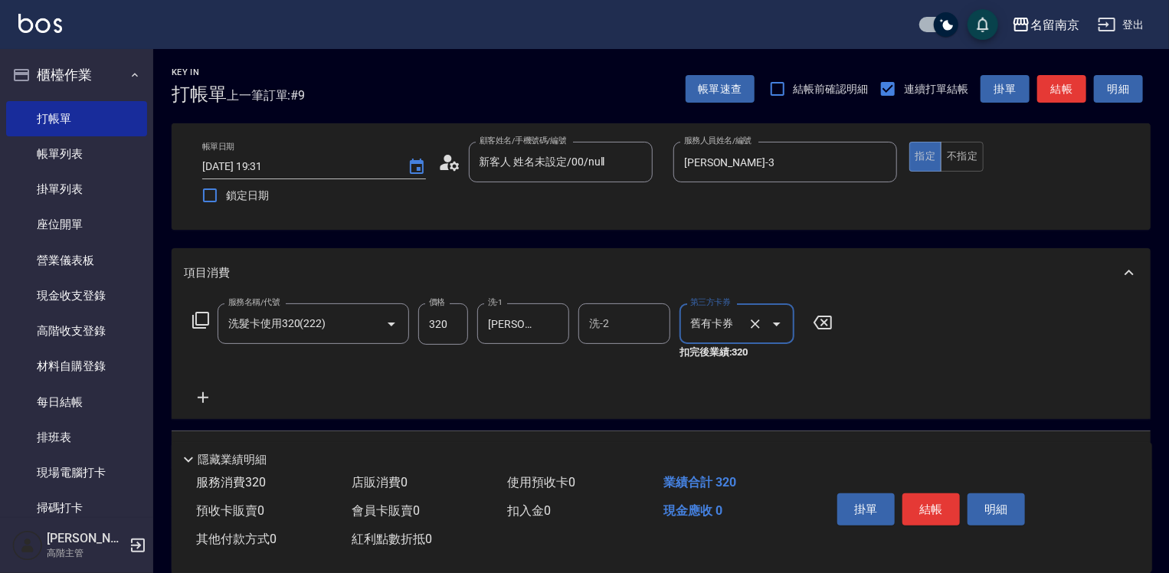
click at [205, 398] on icon at bounding box center [203, 397] width 11 height 11
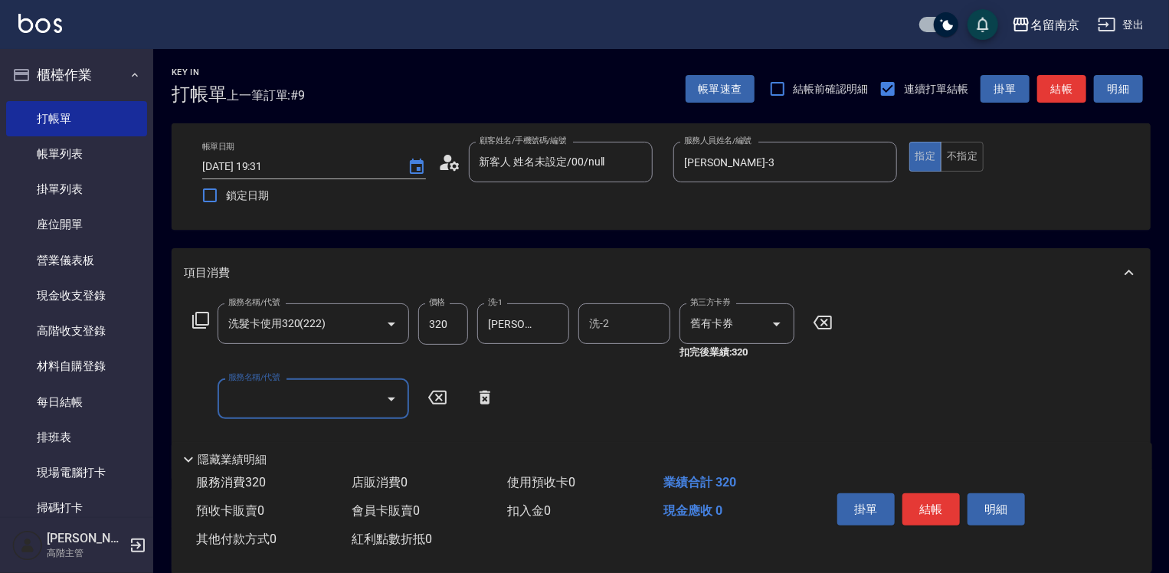
click at [198, 312] on icon at bounding box center [200, 320] width 17 height 17
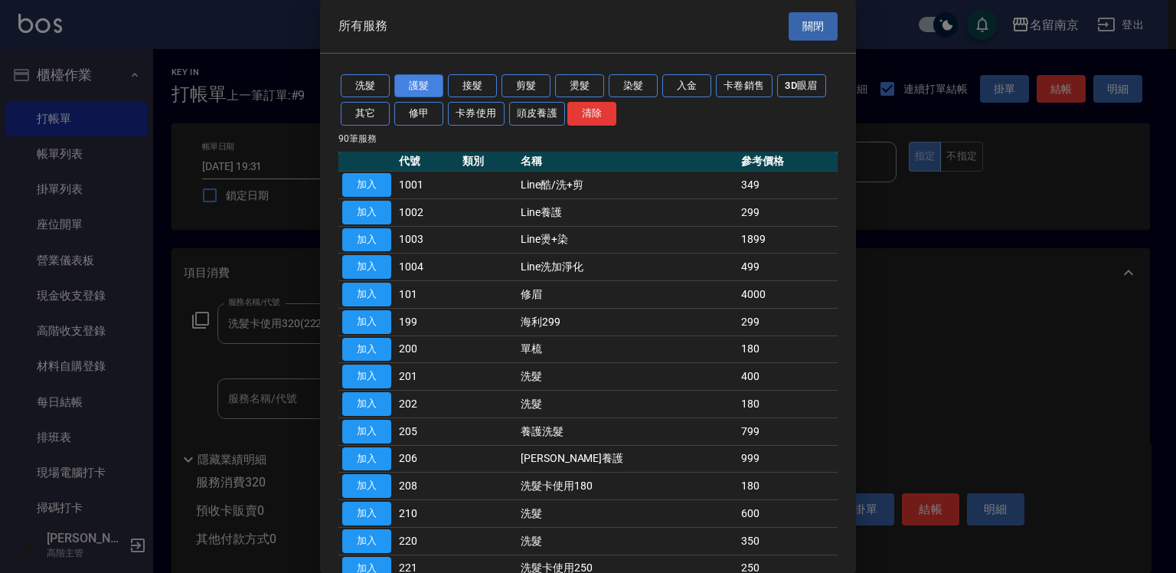
click at [414, 80] on button "護髮" at bounding box center [418, 86] width 49 height 24
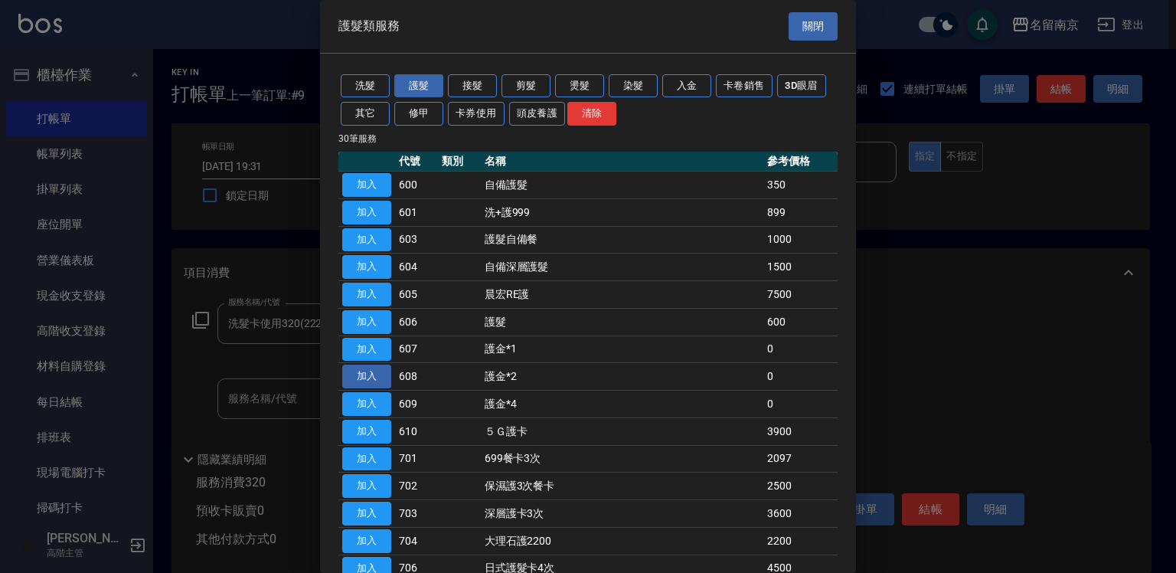
click at [365, 373] on button "加入" at bounding box center [366, 377] width 49 height 24
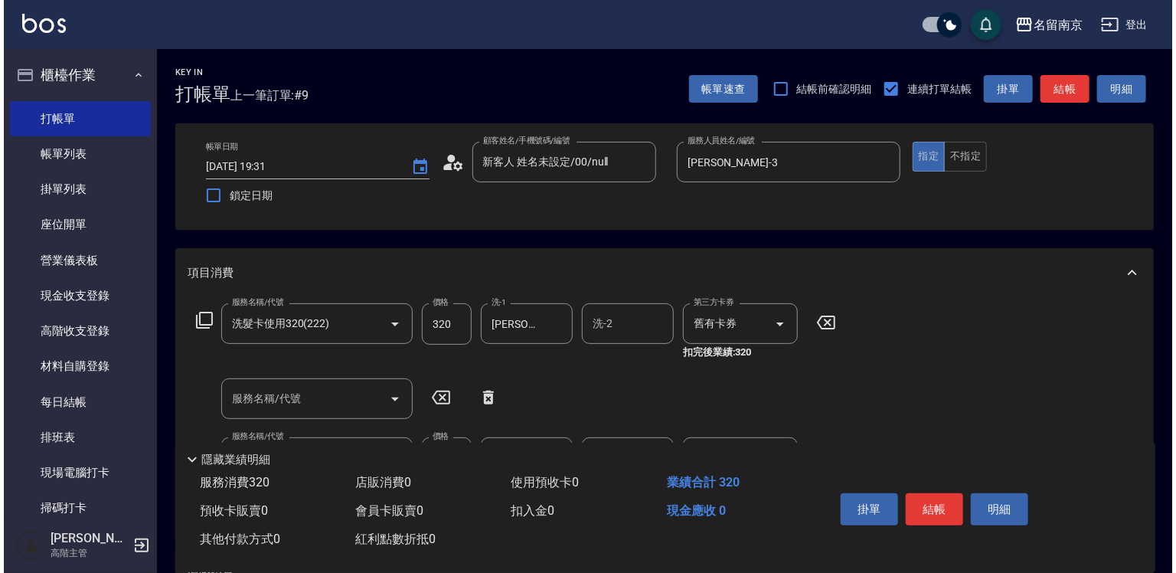
scroll to position [77, 0]
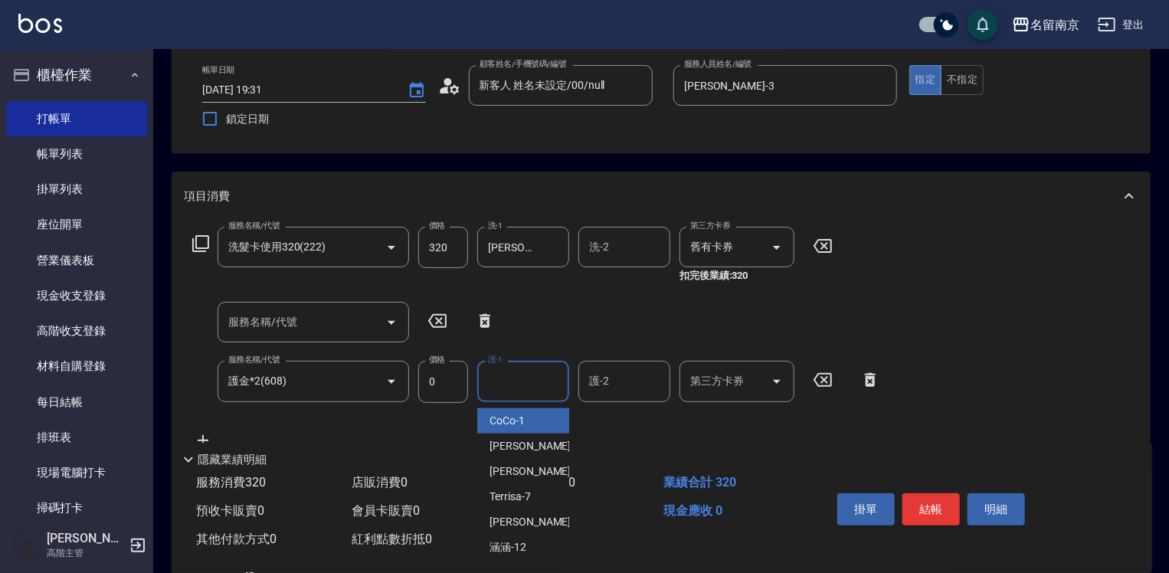
click at [537, 379] on input "護-1" at bounding box center [523, 381] width 78 height 27
type input "[PERSON_NAME]-2"
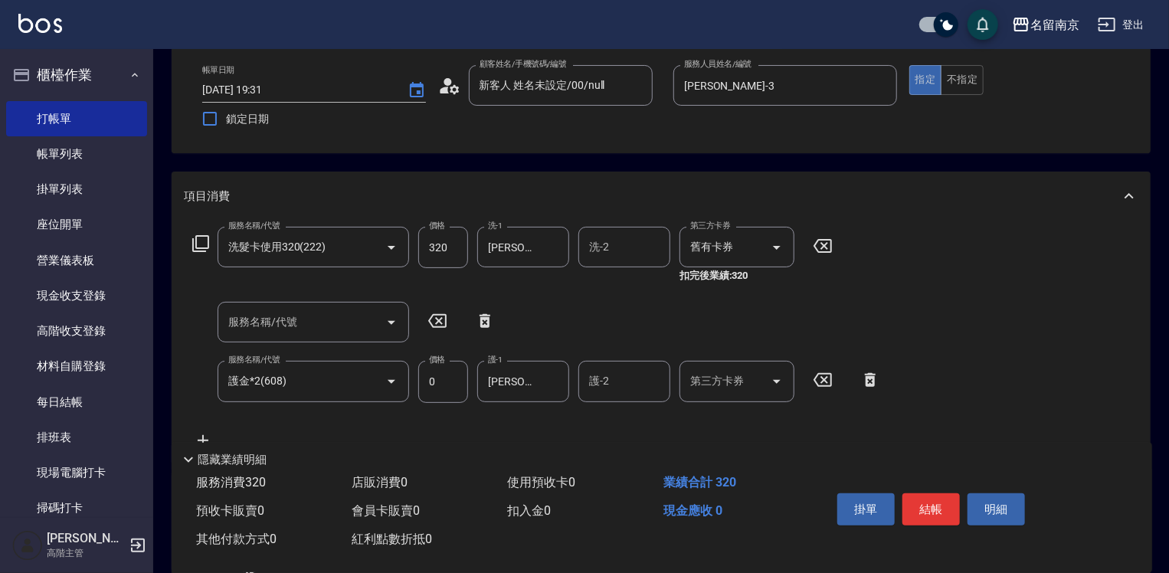
click at [193, 244] on icon at bounding box center [200, 243] width 17 height 17
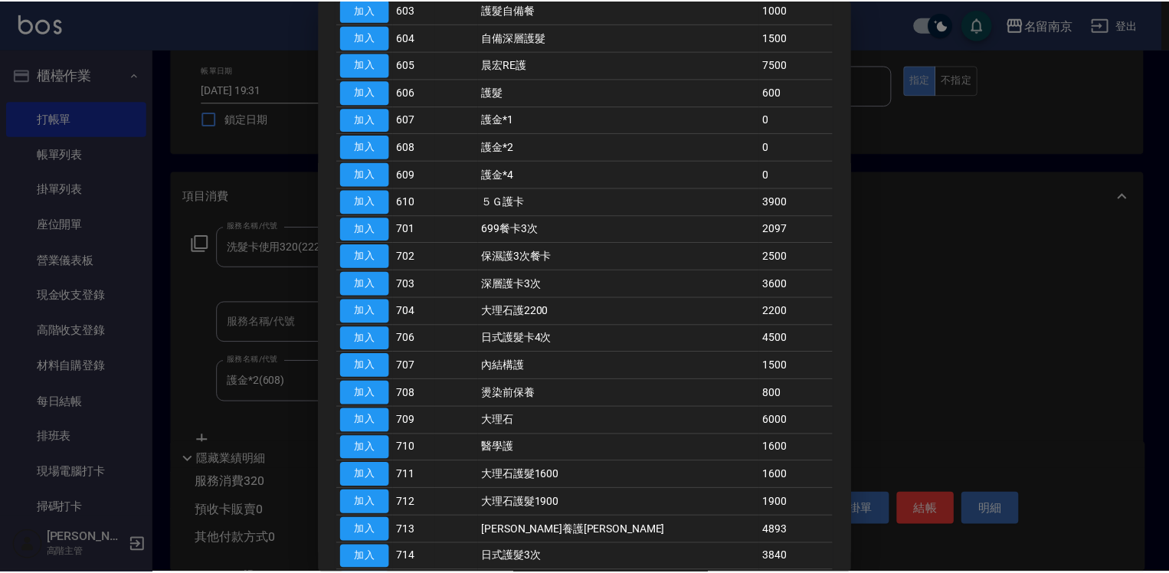
scroll to position [306, 0]
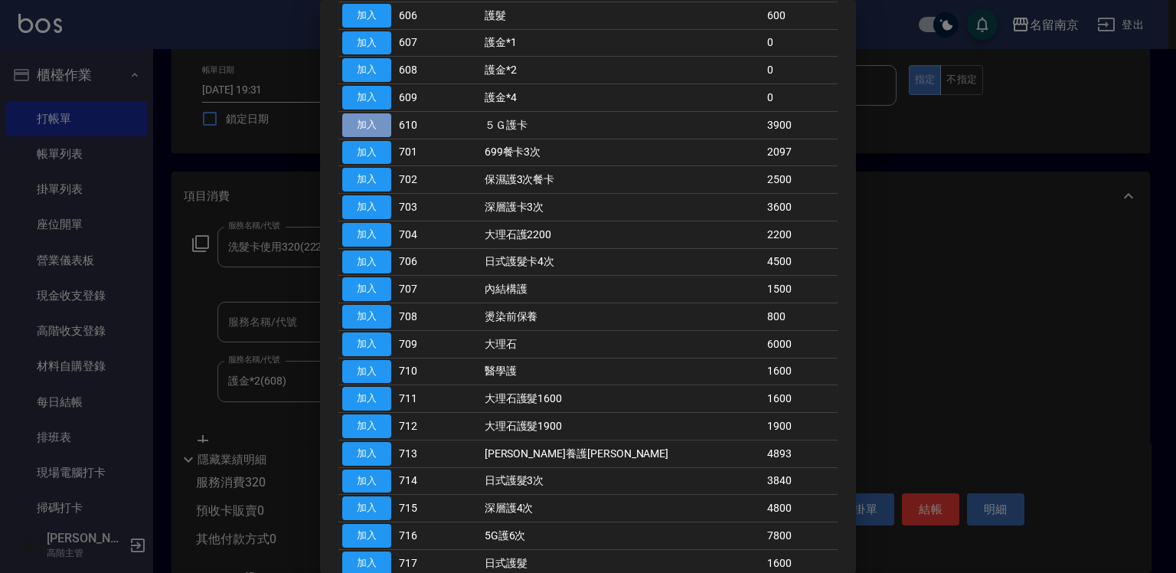
click at [375, 126] on button "加入" at bounding box center [366, 125] width 49 height 24
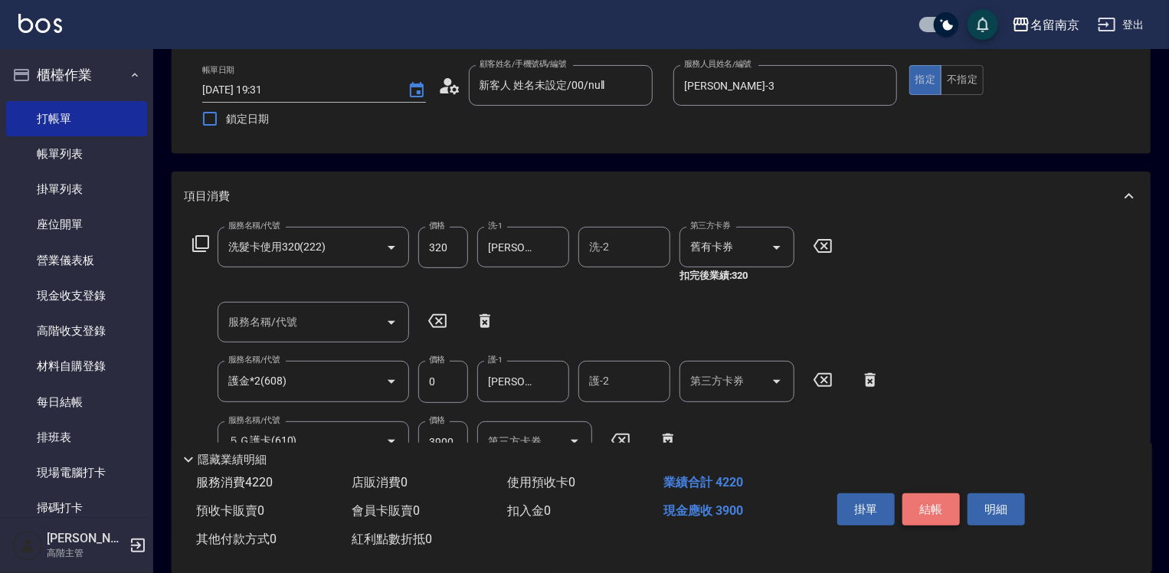
click at [950, 512] on button "結帳" at bounding box center [930, 509] width 57 height 32
type input "[DATE] 19:32"
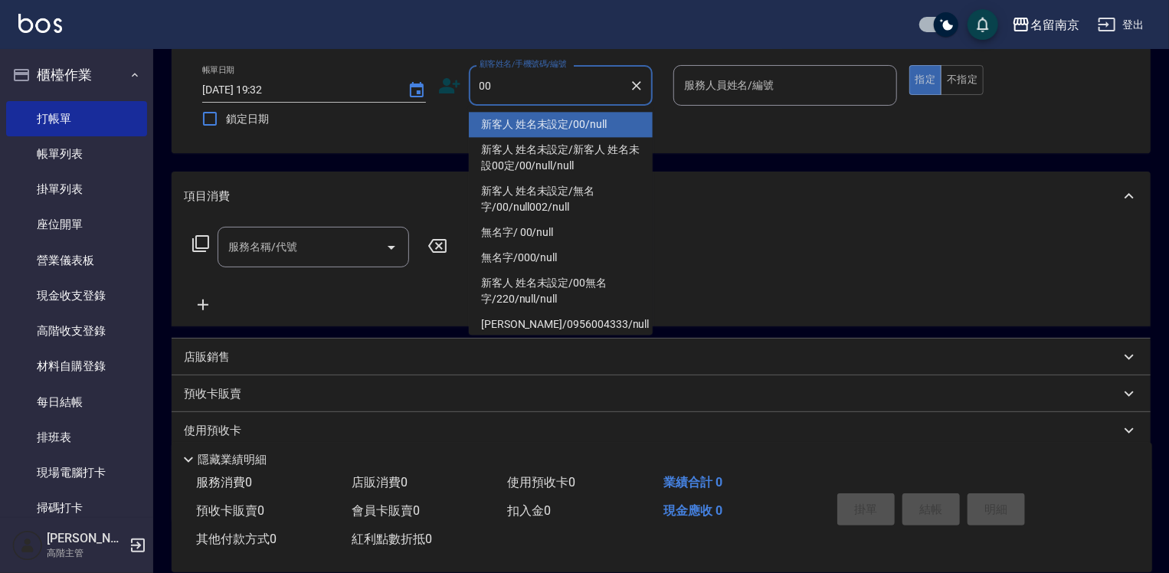
type input "新客人 姓名未設定/00/null"
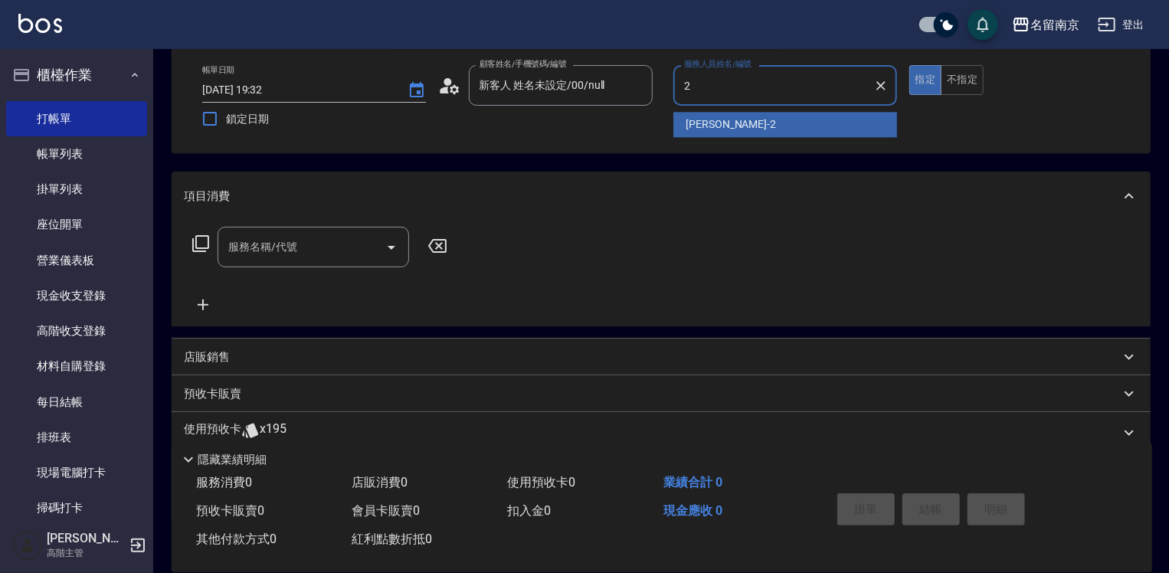
type input "[PERSON_NAME]-2"
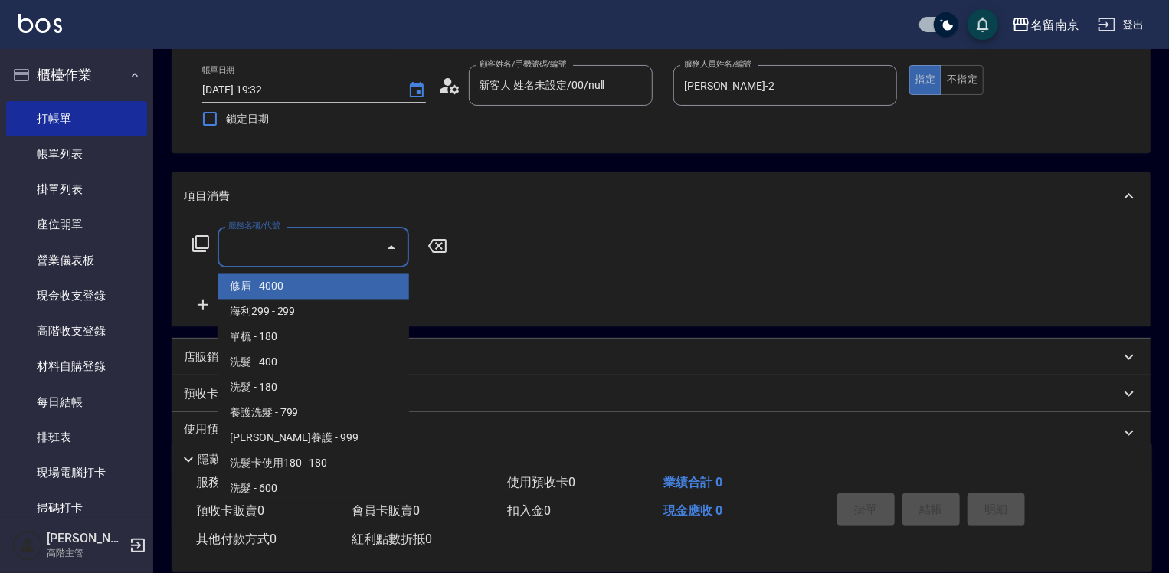
click at [337, 250] on input "服務名稱/代號" at bounding box center [301, 247] width 155 height 27
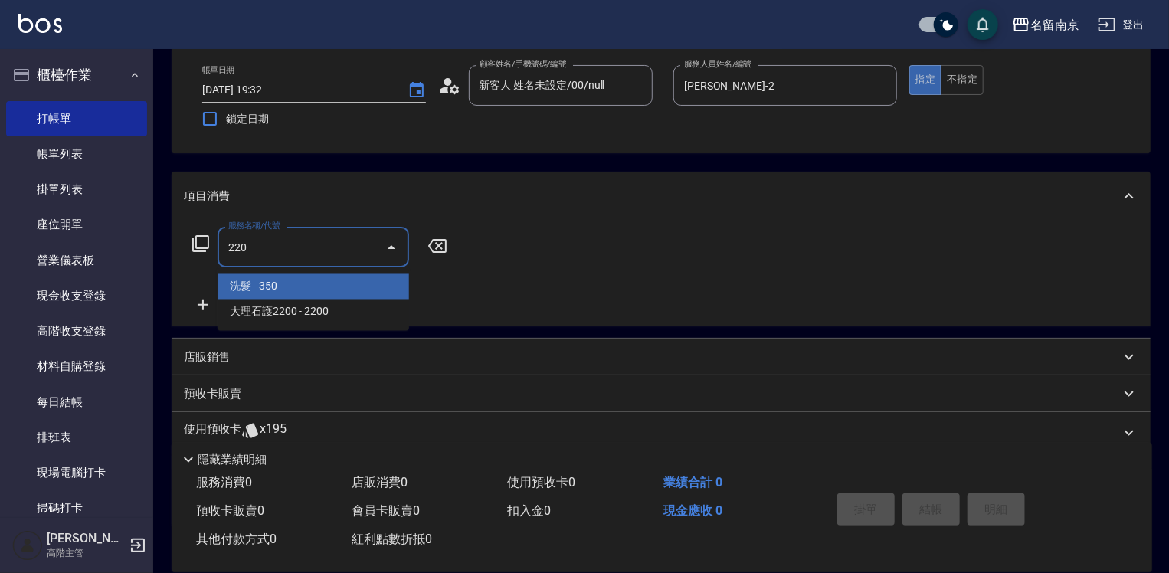
type input "洗髮(220)"
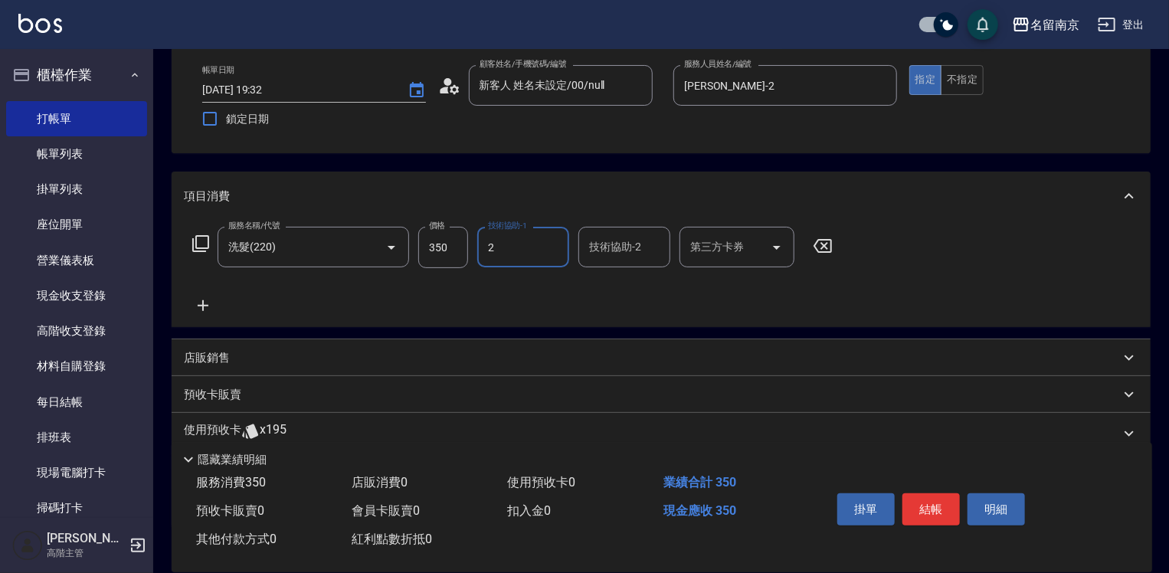
type input "[PERSON_NAME]-2"
click at [919, 502] on button "結帳" at bounding box center [930, 509] width 57 height 32
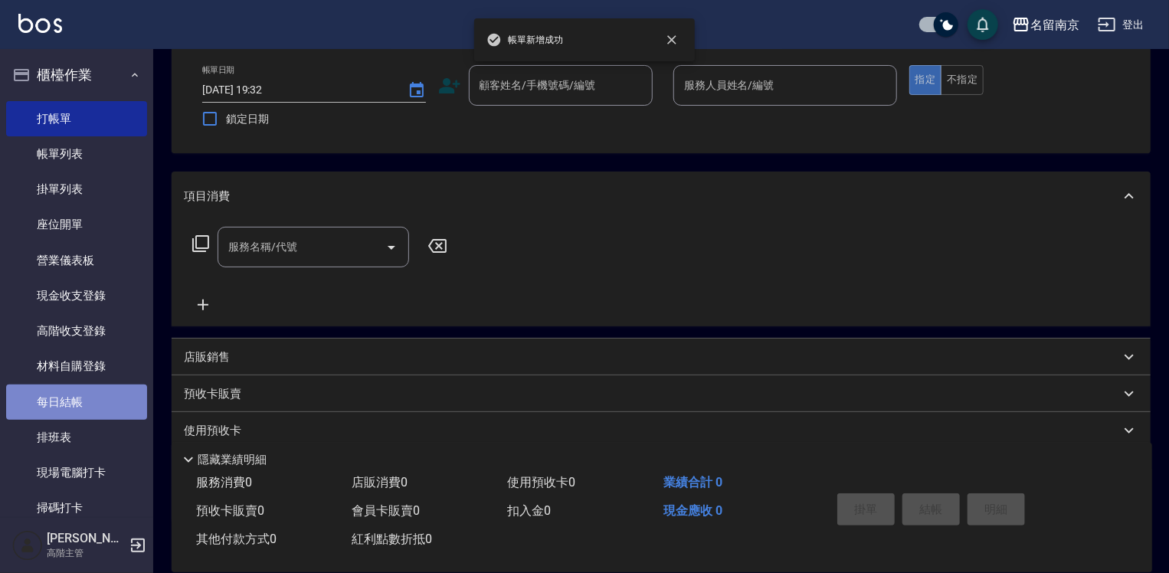
click at [90, 404] on link "每日結帳" at bounding box center [76, 401] width 141 height 35
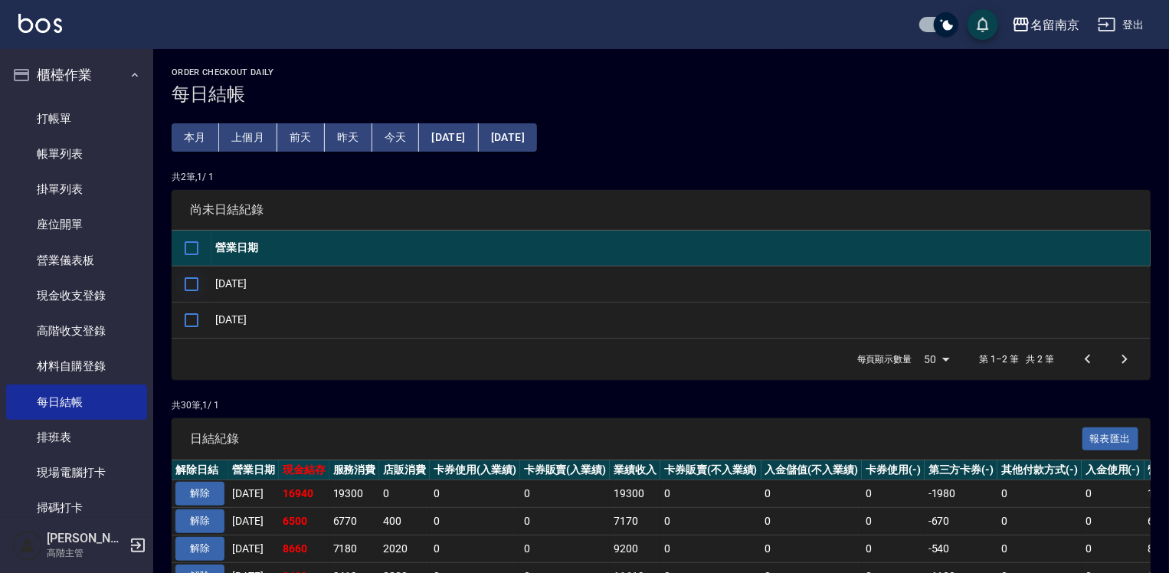
click at [195, 289] on input "checkbox" at bounding box center [191, 284] width 32 height 32
checkbox input "true"
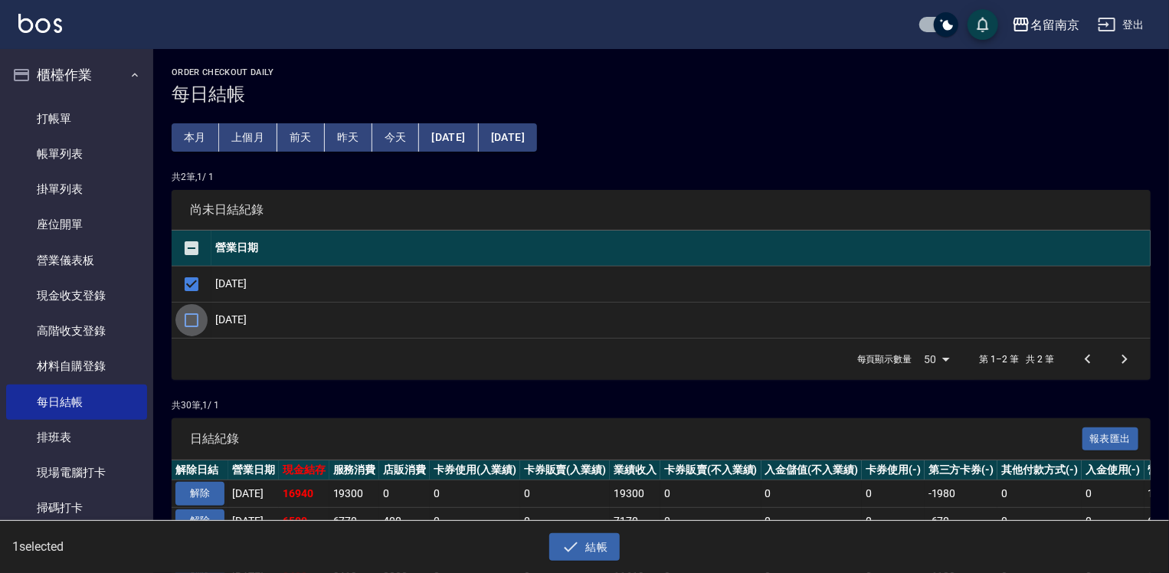
click at [198, 314] on input "checkbox" at bounding box center [191, 320] width 32 height 32
checkbox input "true"
click at [591, 545] on button "結帳" at bounding box center [584, 547] width 71 height 28
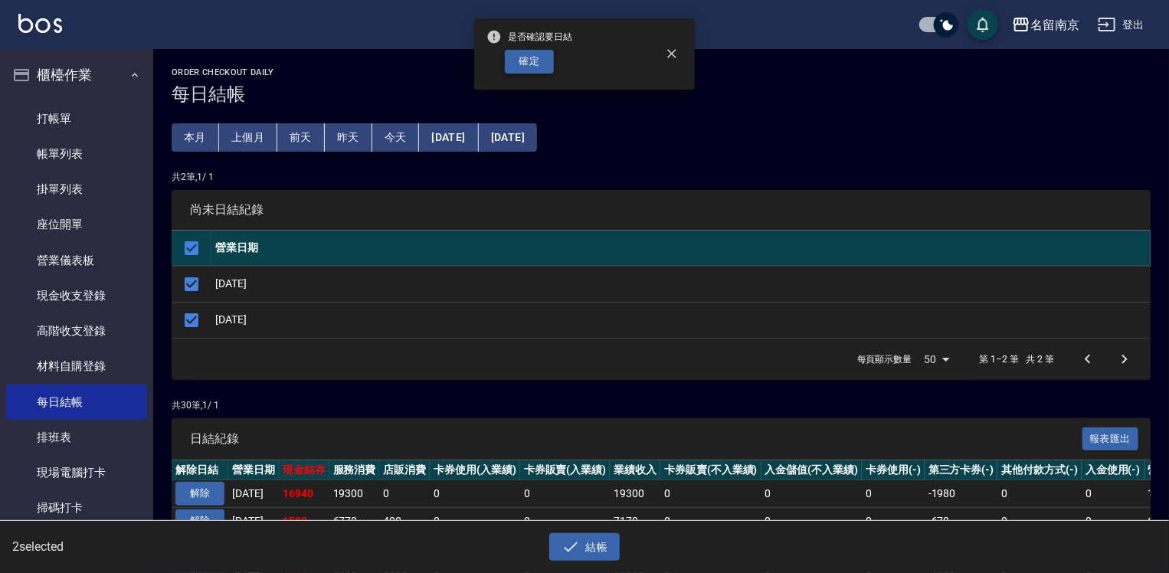
click at [538, 57] on button "確定" at bounding box center [529, 62] width 49 height 24
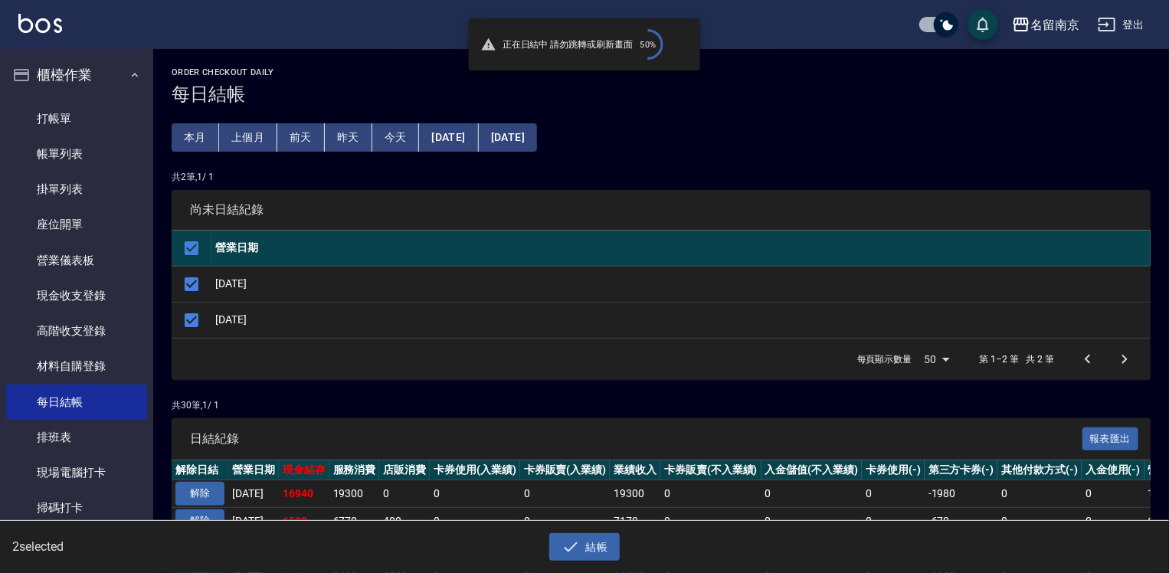
checkbox input "false"
